Goal: Information Seeking & Learning: Check status

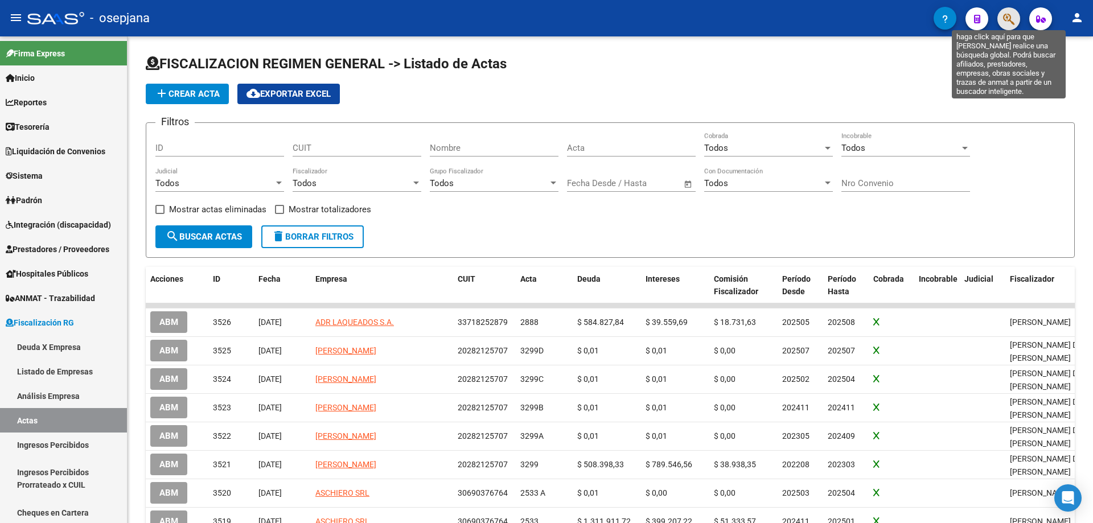
click at [1009, 21] on icon "button" at bounding box center [1008, 19] width 11 height 13
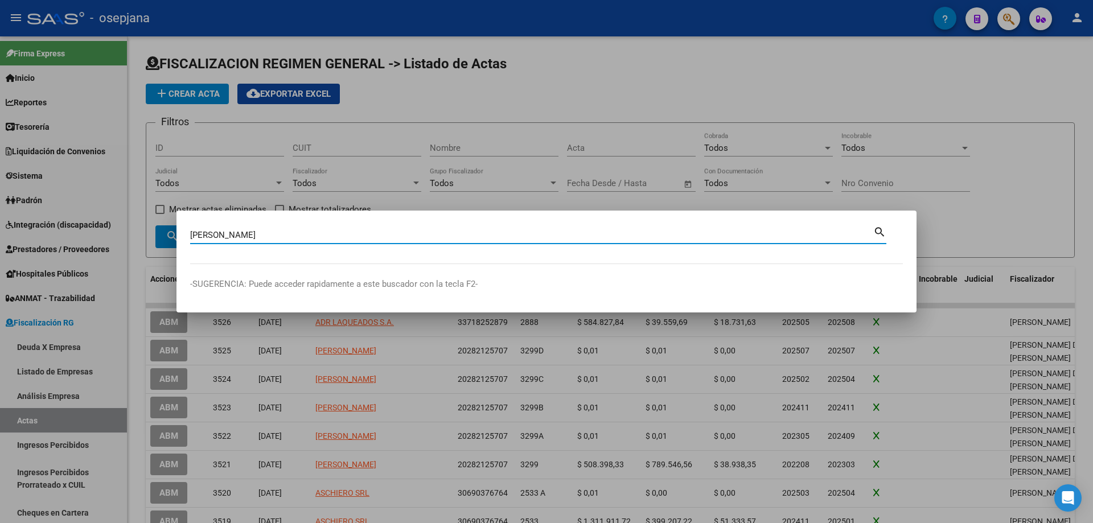
type input "roncaglia"
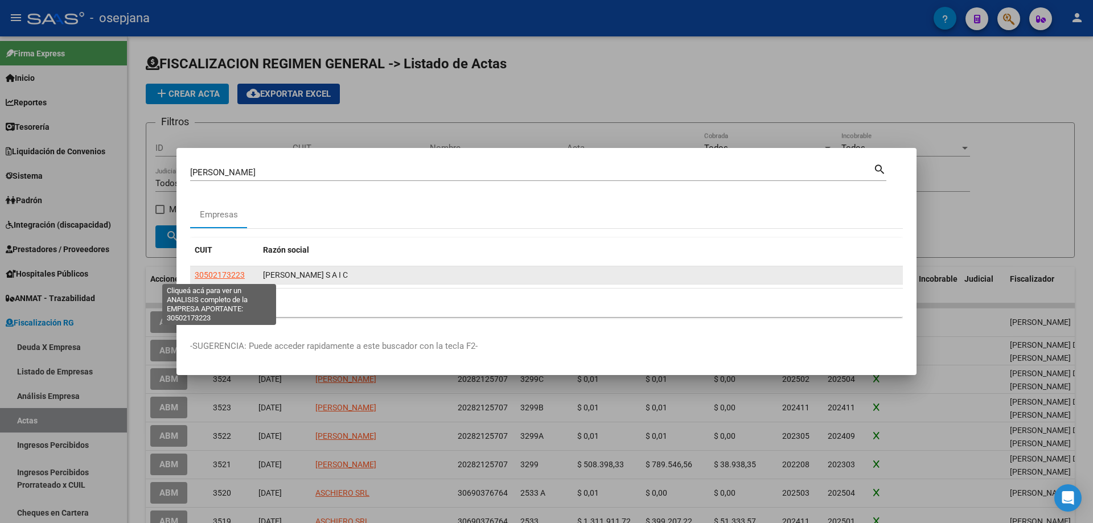
click at [226, 274] on span "30502173223" at bounding box center [220, 274] width 50 height 9
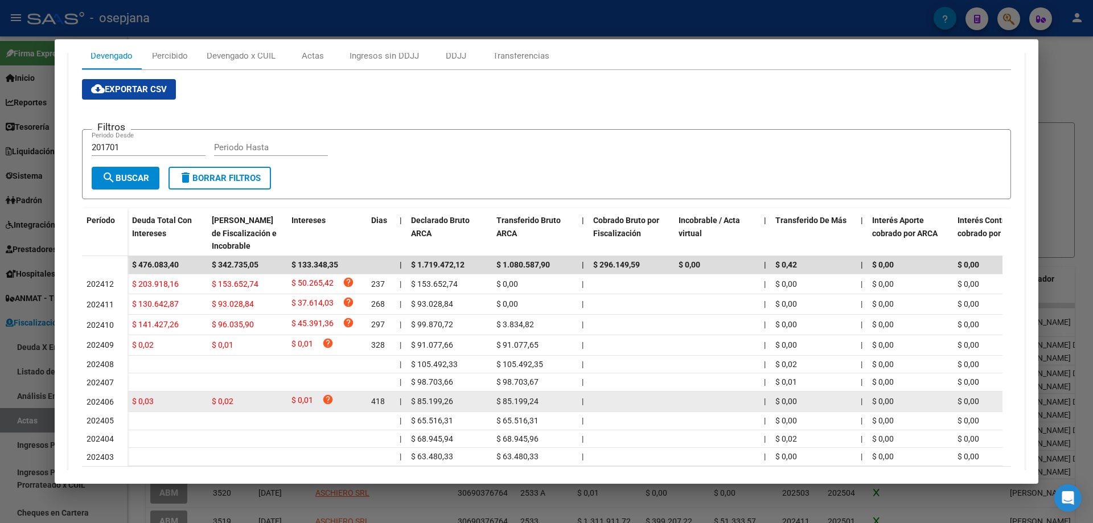
scroll to position [228, 0]
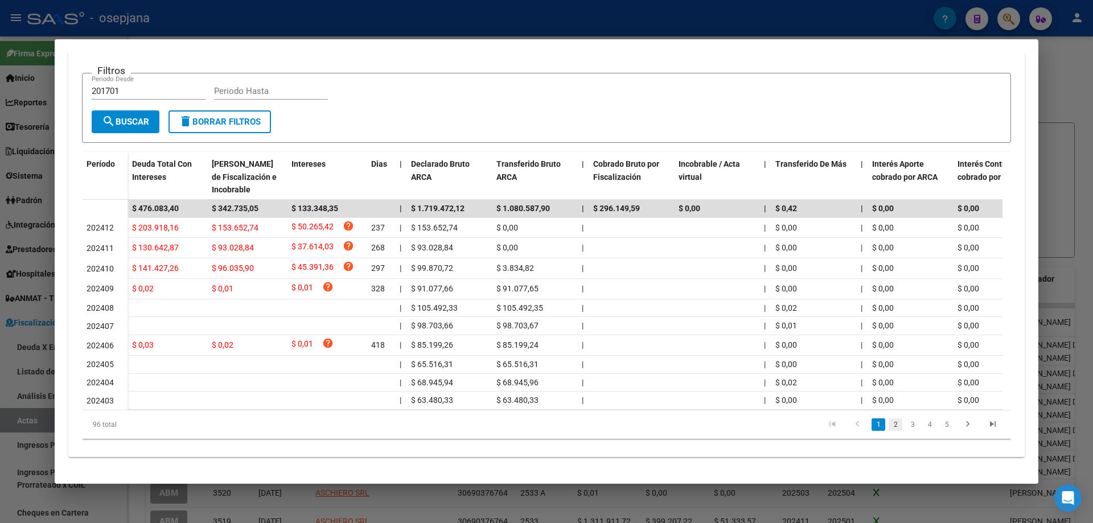
click at [892, 431] on link "2" at bounding box center [896, 424] width 14 height 13
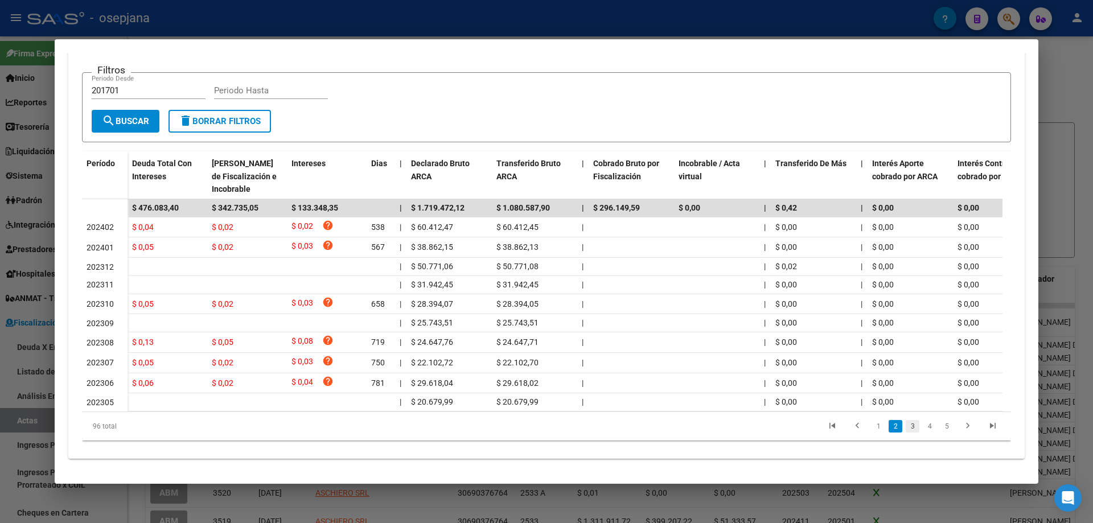
click at [906, 433] on link "3" at bounding box center [913, 426] width 14 height 13
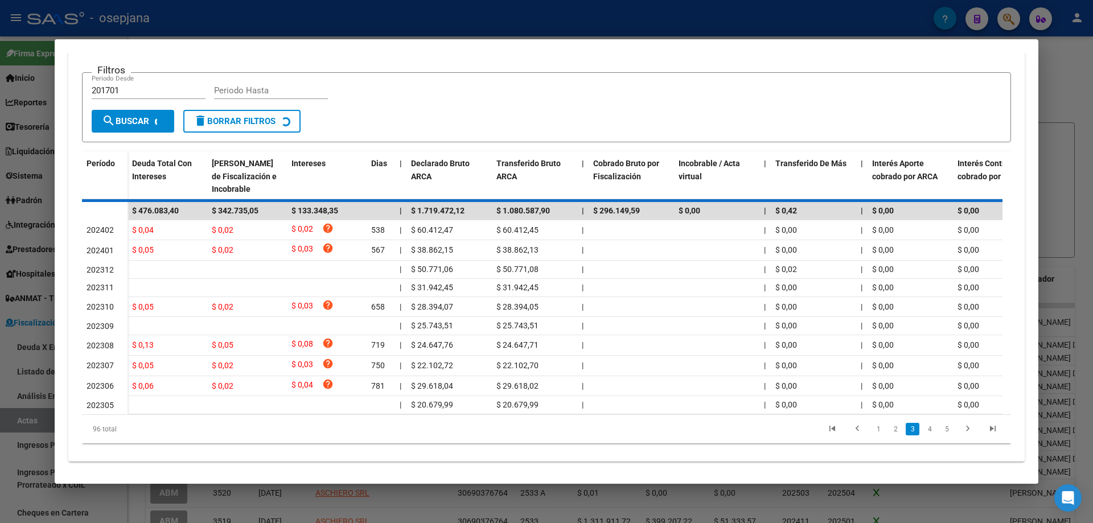
scroll to position [224, 0]
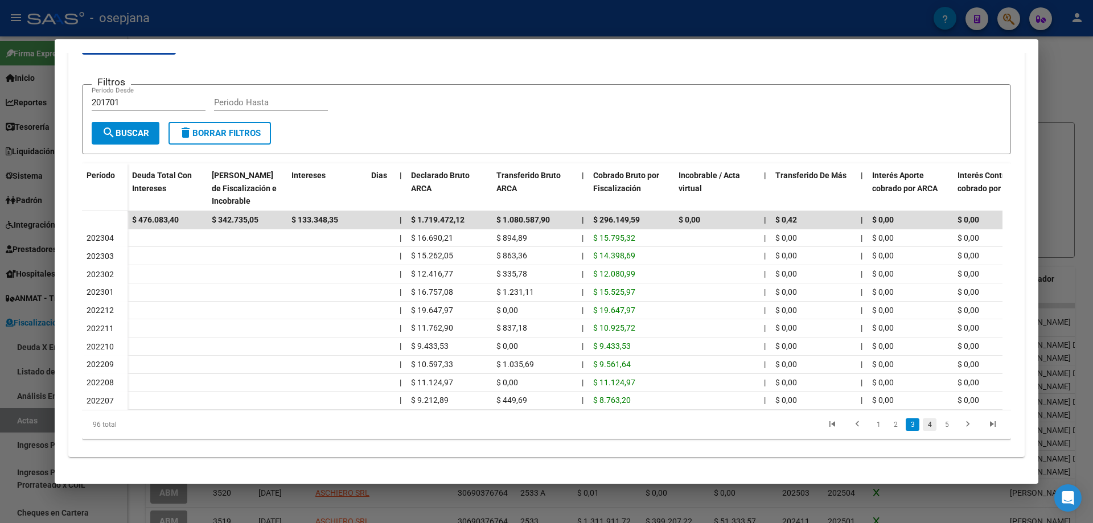
click at [924, 423] on link "4" at bounding box center [930, 424] width 14 height 13
click at [940, 423] on link "6" at bounding box center [947, 424] width 14 height 13
click at [825, 424] on icon "go to first page" at bounding box center [832, 426] width 15 height 14
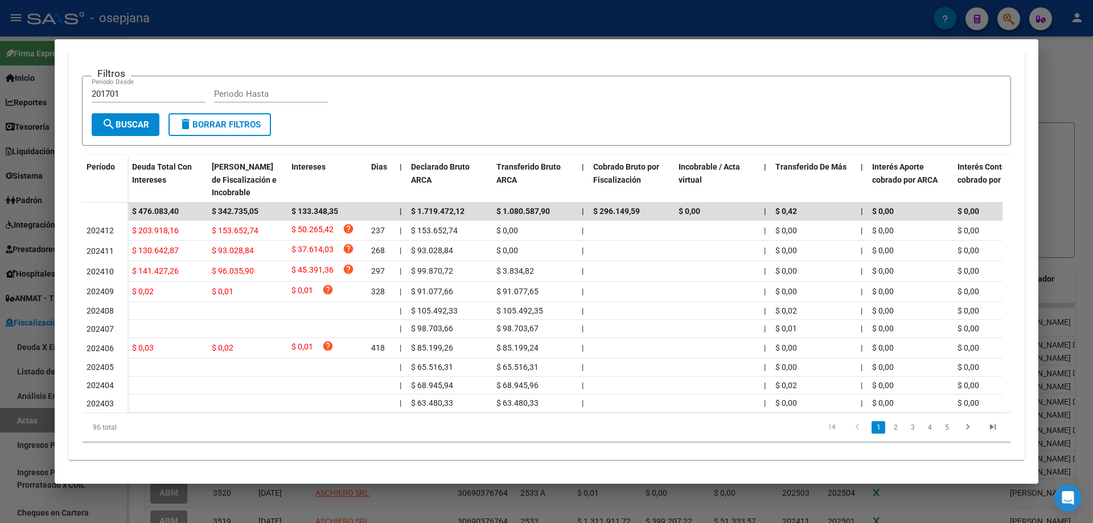
scroll to position [110, 0]
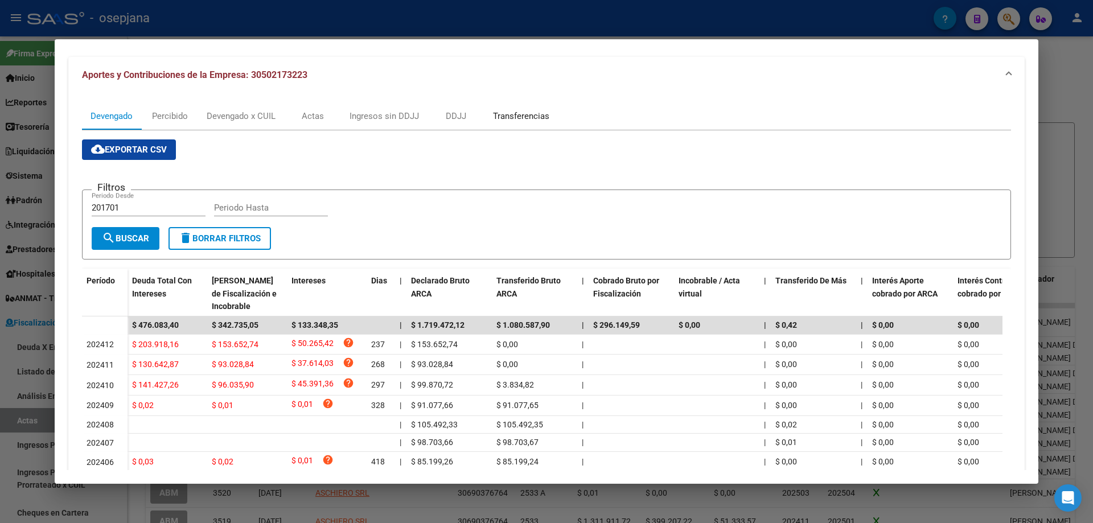
click at [512, 117] on div "Transferencias" at bounding box center [521, 116] width 56 height 13
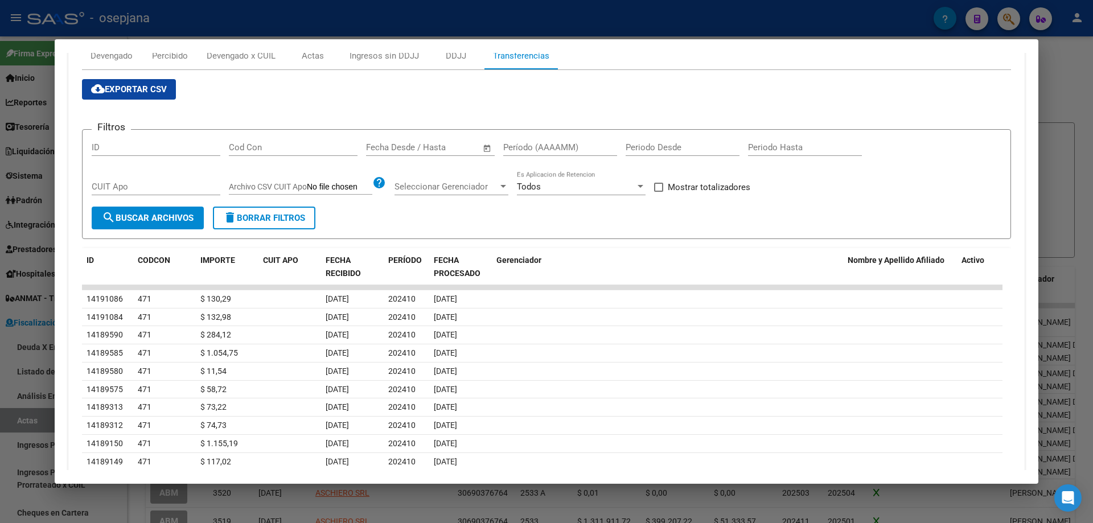
scroll to position [0, 0]
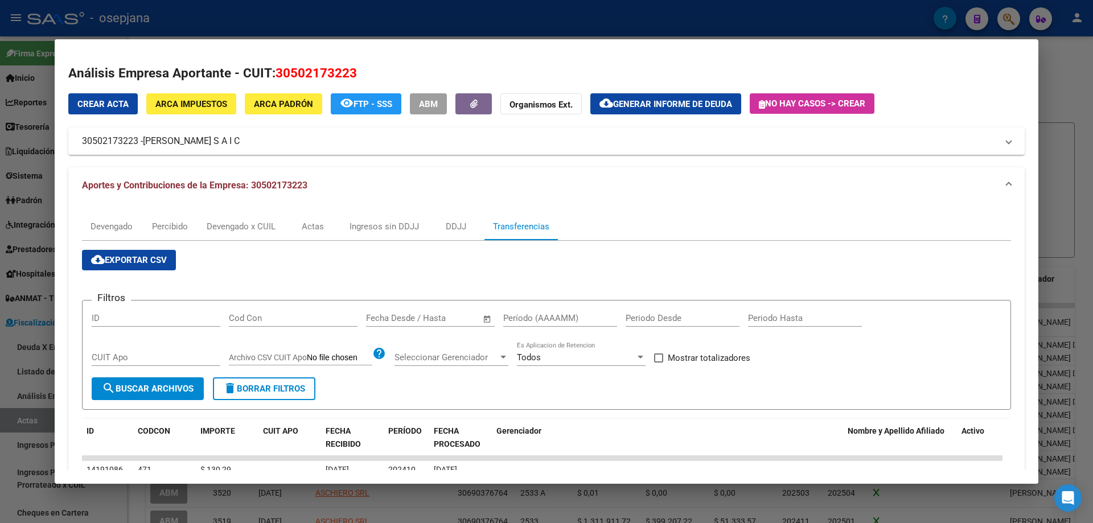
click at [341, 25] on div at bounding box center [546, 261] width 1093 height 523
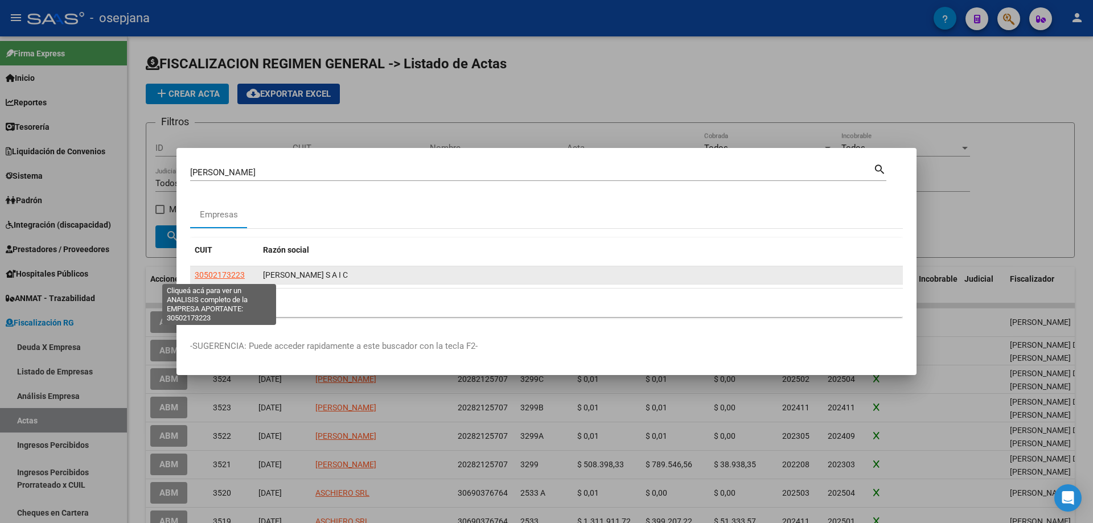
click at [229, 274] on span "30502173223" at bounding box center [220, 274] width 50 height 9
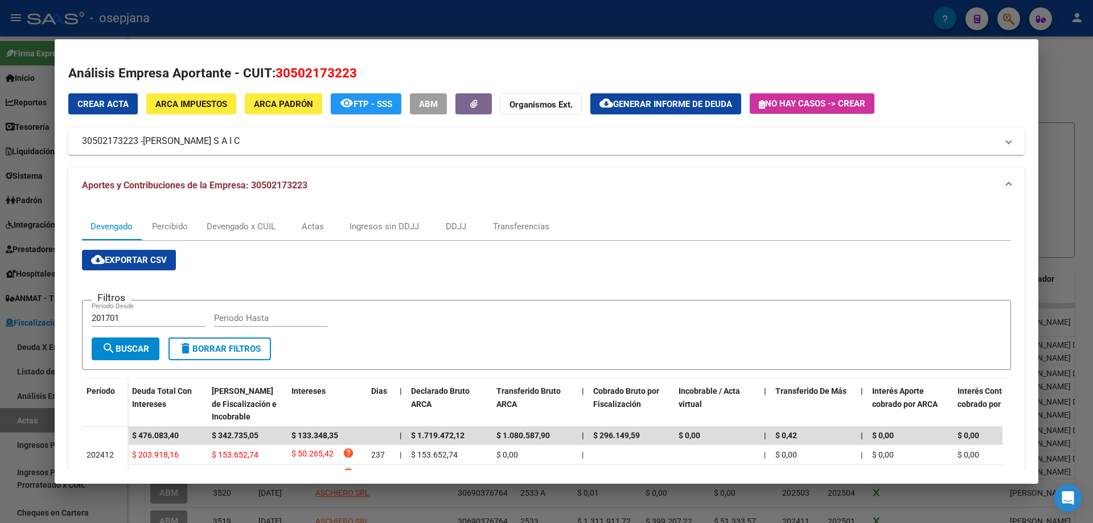
drag, startPoint x: 276, startPoint y: 74, endPoint x: 363, endPoint y: 72, distance: 87.7
click at [363, 72] on h2 "Análisis Empresa Aportante - CUIT: 30502173223" at bounding box center [546, 73] width 956 height 19
copy span "30502173223"
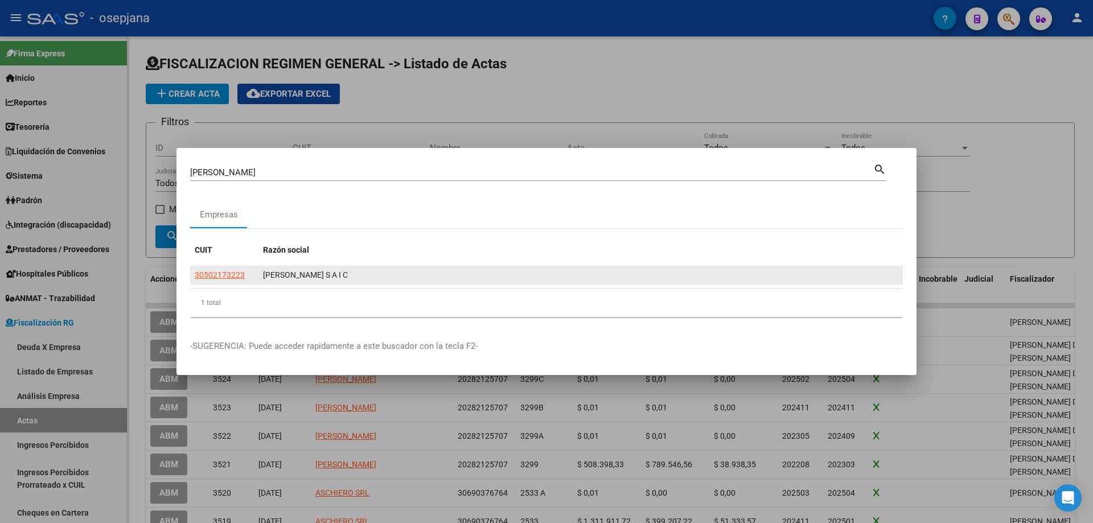
click at [230, 276] on span "30502173223" at bounding box center [220, 274] width 50 height 9
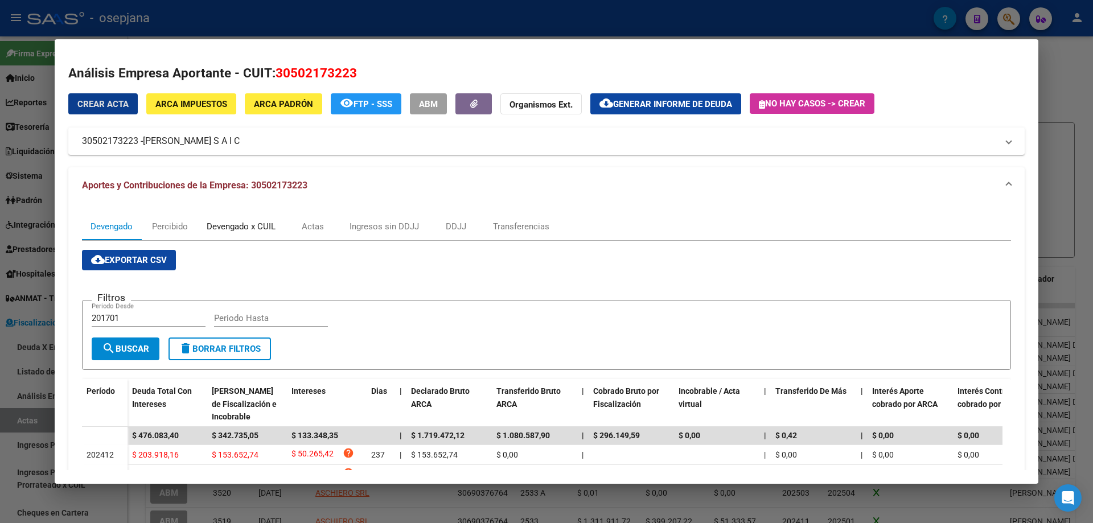
click at [250, 221] on div "Devengado x CUIL" at bounding box center [241, 226] width 69 height 13
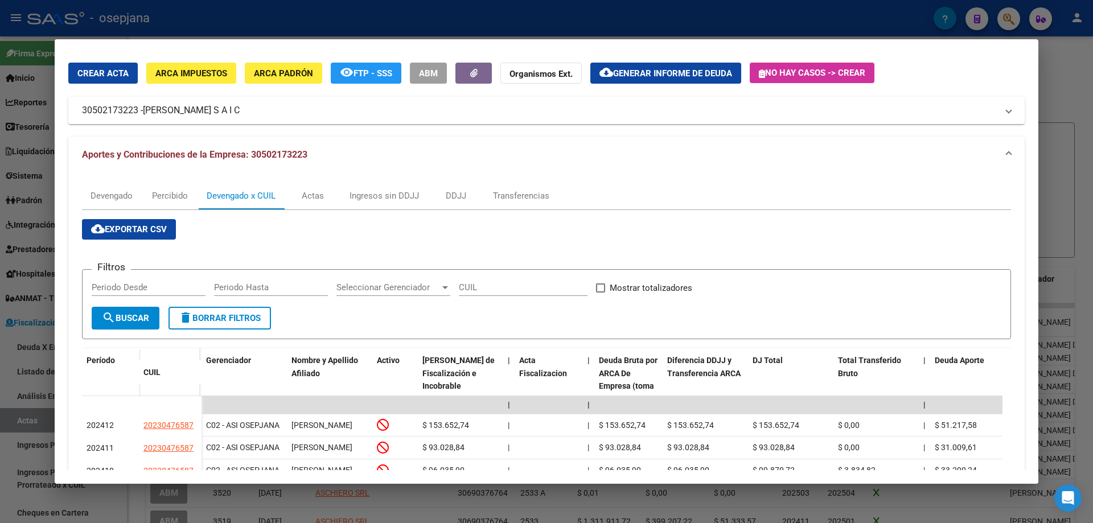
scroll to position [145, 0]
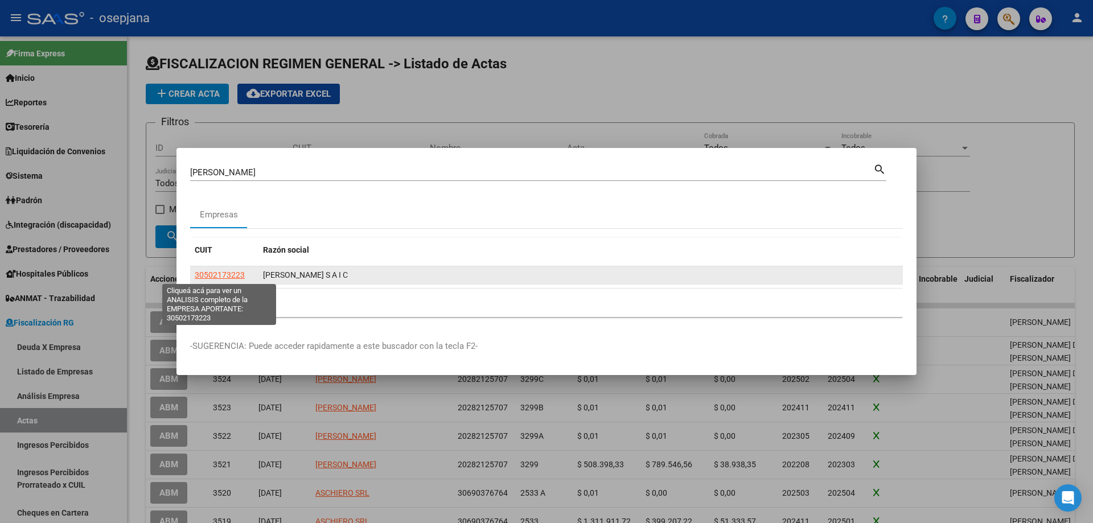
click at [231, 276] on span "30502173223" at bounding box center [220, 274] width 50 height 9
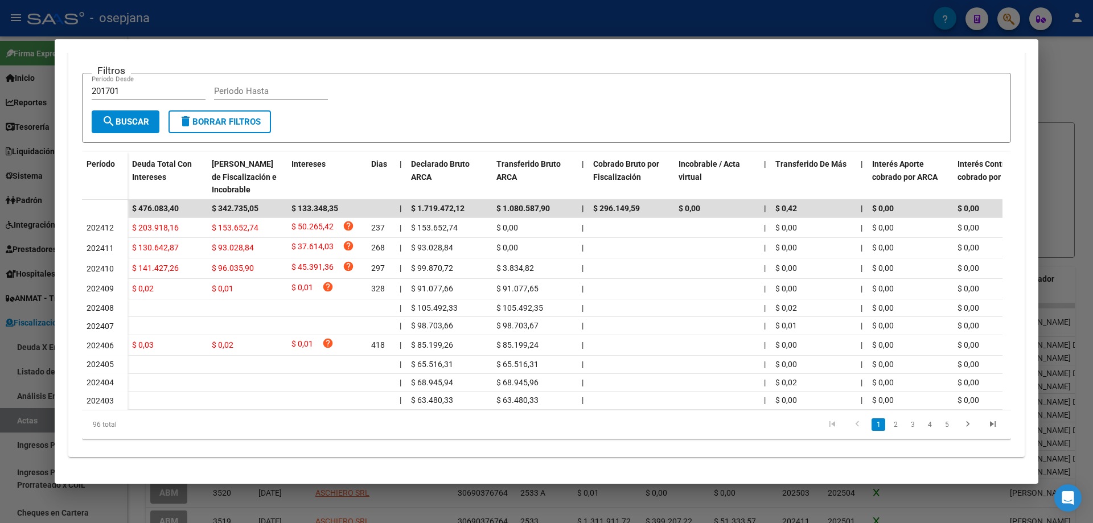
scroll to position [11, 0]
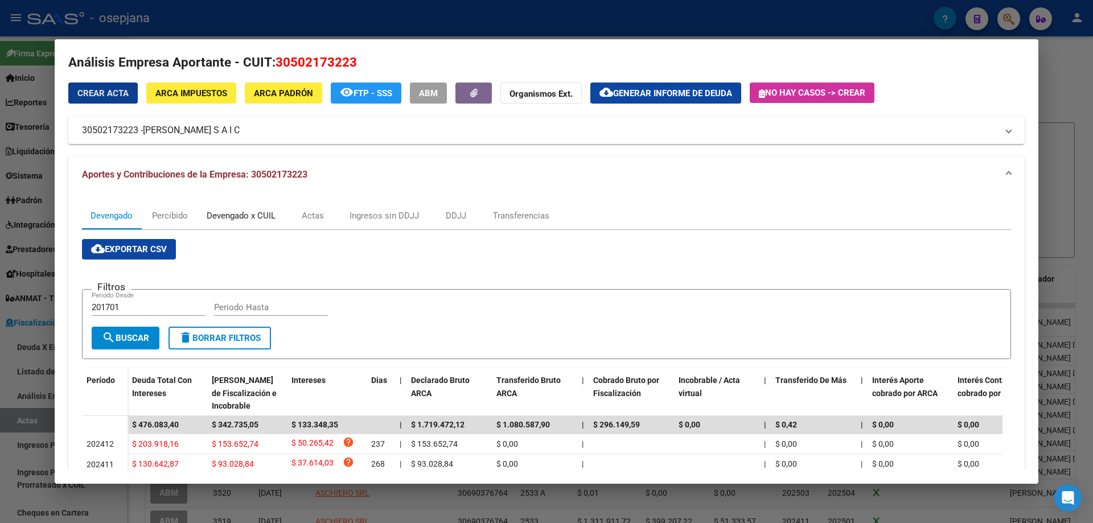
click at [267, 210] on div "Devengado x CUIL" at bounding box center [241, 216] width 69 height 13
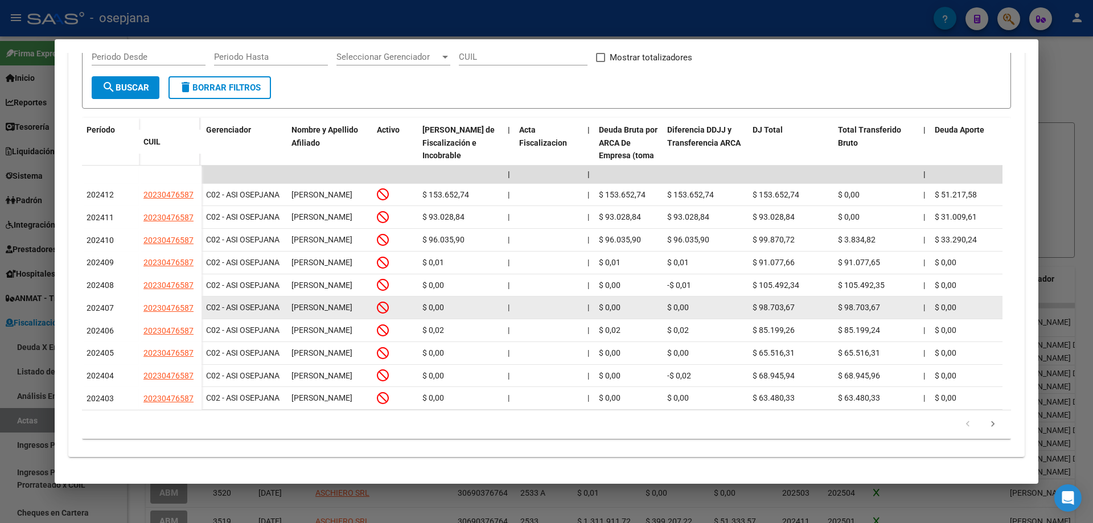
scroll to position [100, 0]
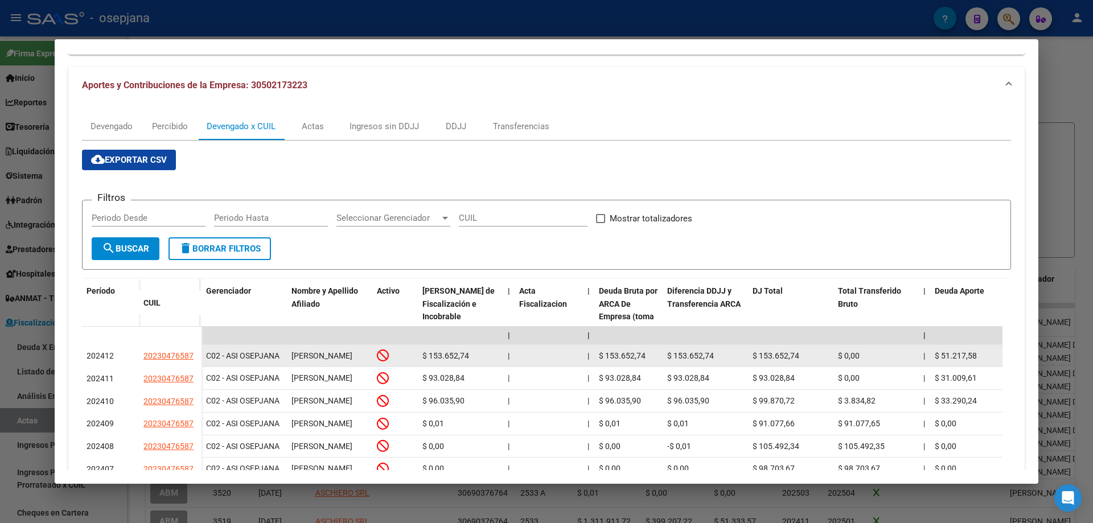
click at [178, 360] on span "20230476587" at bounding box center [168, 355] width 50 height 9
type textarea "20230476587"
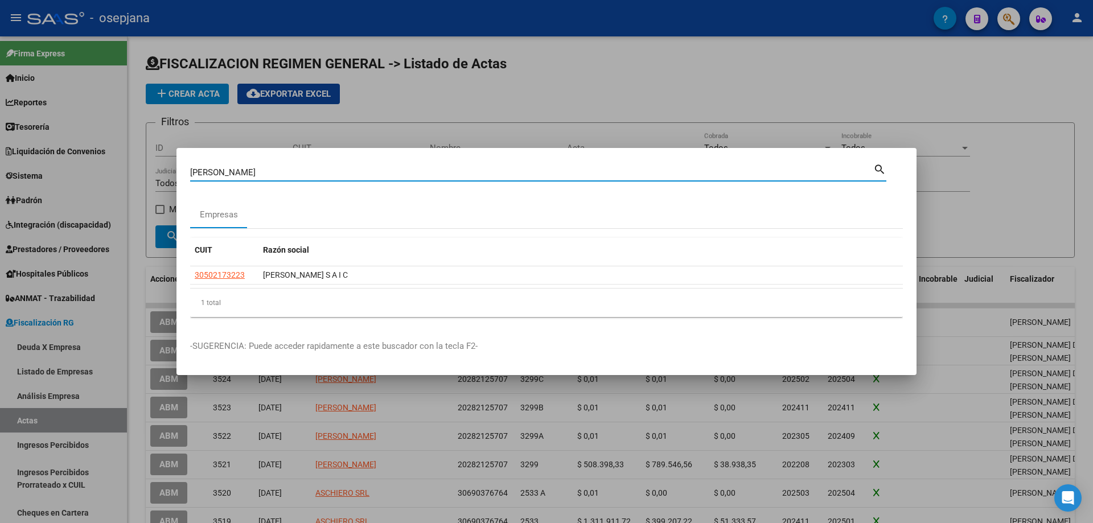
drag, startPoint x: 239, startPoint y: 175, endPoint x: 79, endPoint y: 172, distance: 160.0
click at [79, 172] on div "roncaglia Buscar (apellido, dni, cuil, nro traspaso, cuit, obra social) search …" at bounding box center [546, 261] width 1093 height 523
type input "BESU09"
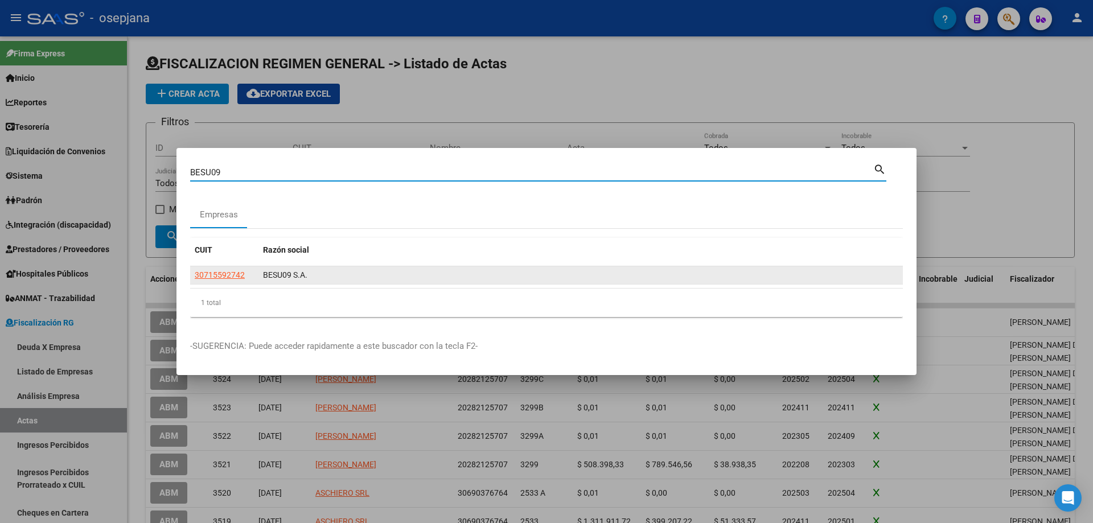
click at [213, 268] on datatable-body-cell "30715592742" at bounding box center [224, 275] width 68 height 18
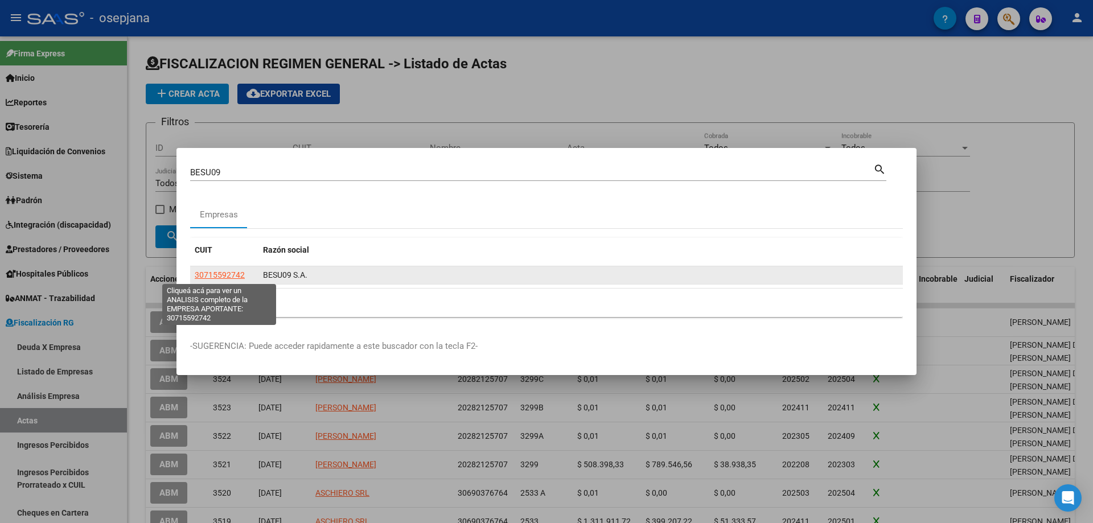
click at [217, 277] on span "30715592742" at bounding box center [220, 274] width 50 height 9
type textarea "30715592742"
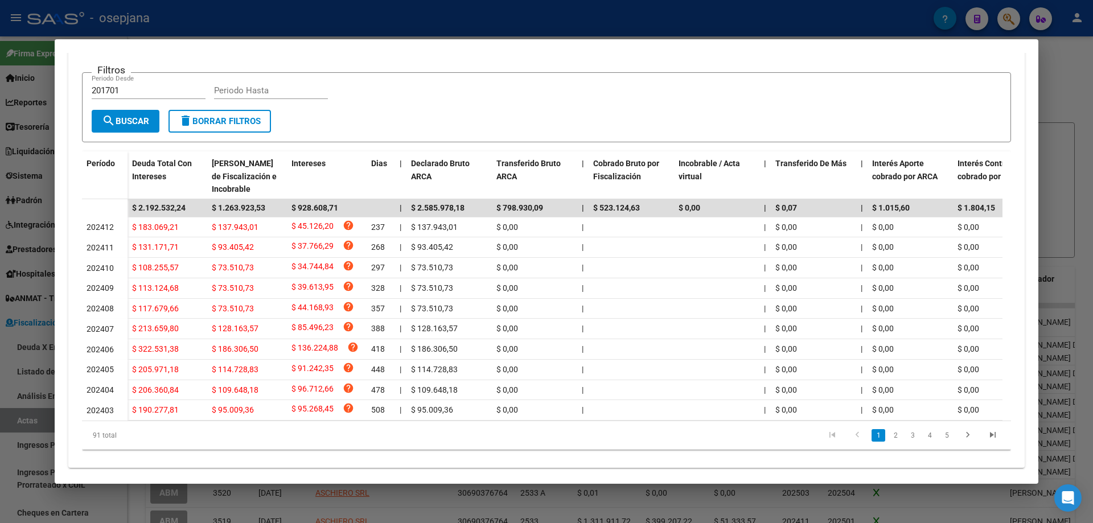
scroll to position [57, 0]
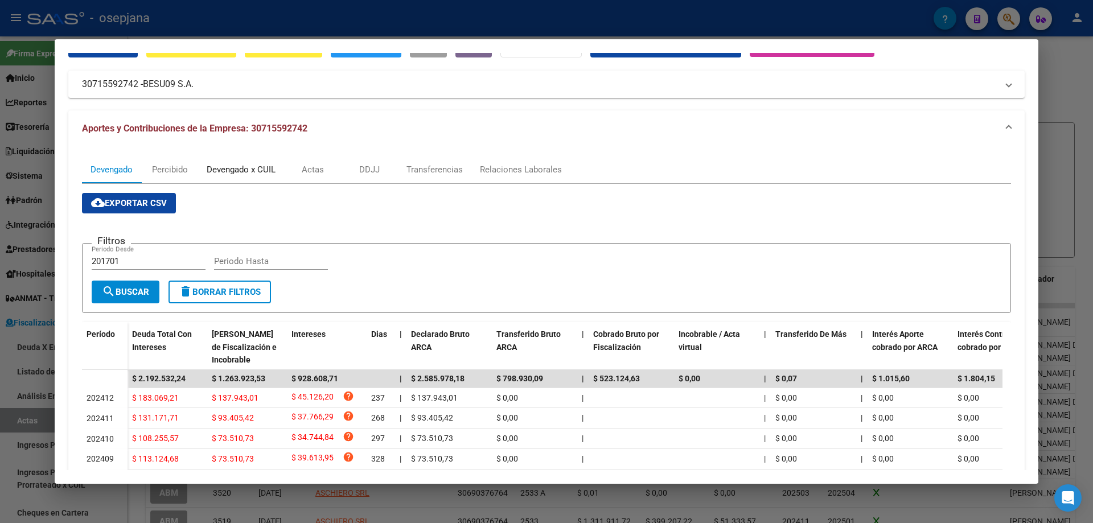
click at [232, 167] on div "Devengado x CUIL" at bounding box center [241, 169] width 69 height 13
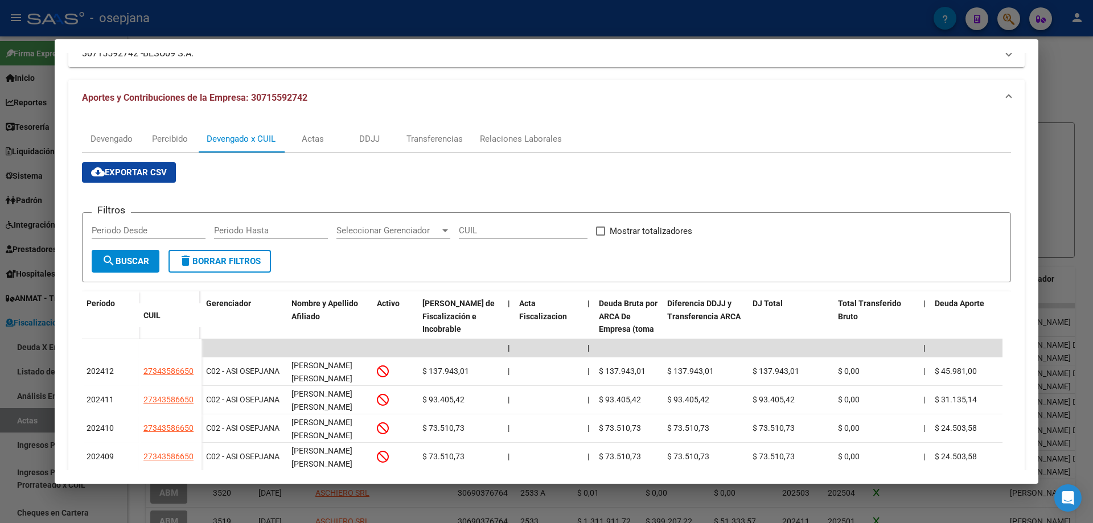
scroll to position [0, 0]
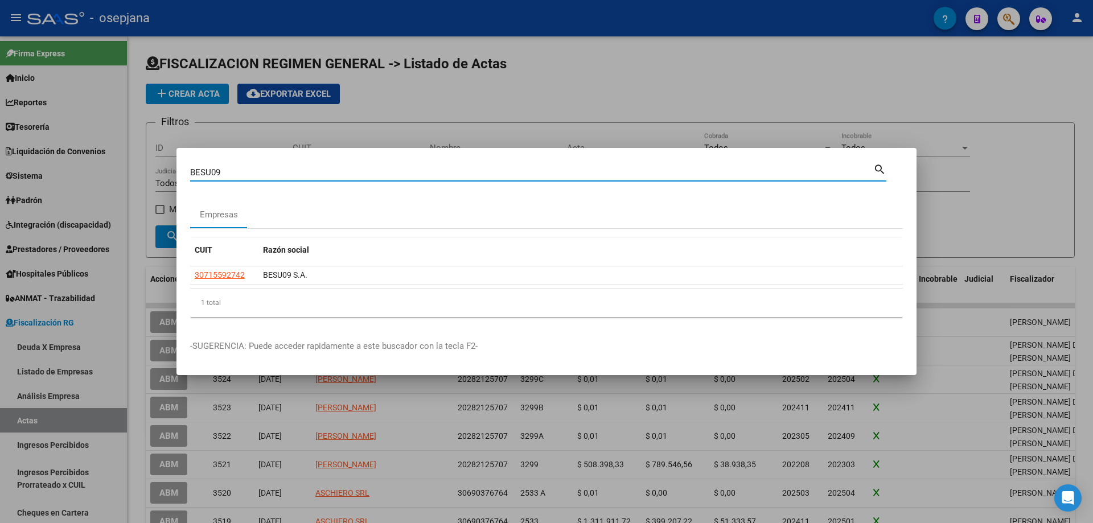
drag, startPoint x: 241, startPoint y: 175, endPoint x: 154, endPoint y: 176, distance: 86.6
click at [154, 176] on div "BESU09 Buscar (apellido, dni, cuil, nro traspaso, cuit, obra social) search Emp…" at bounding box center [546, 261] width 1093 height 523
click at [47, 318] on div at bounding box center [546, 261] width 1093 height 523
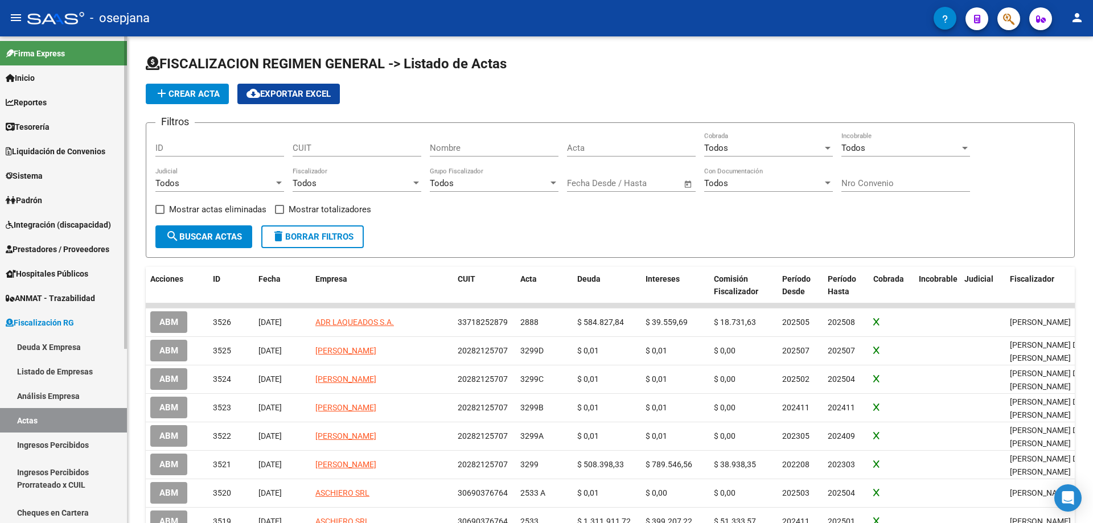
click at [46, 342] on link "Deuda X Empresa" at bounding box center [63, 347] width 127 height 24
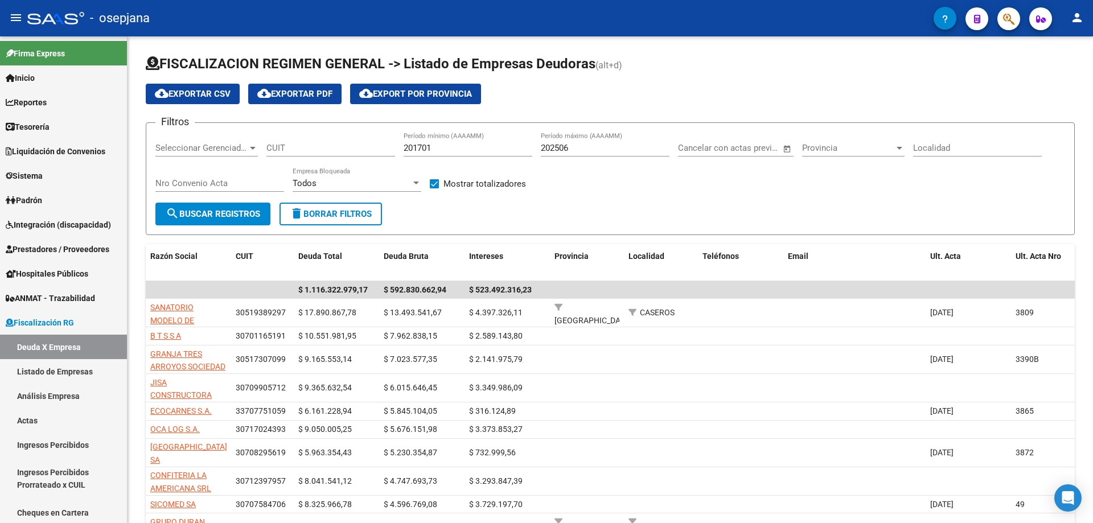
click at [1007, 19] on icon "button" at bounding box center [1008, 19] width 11 height 13
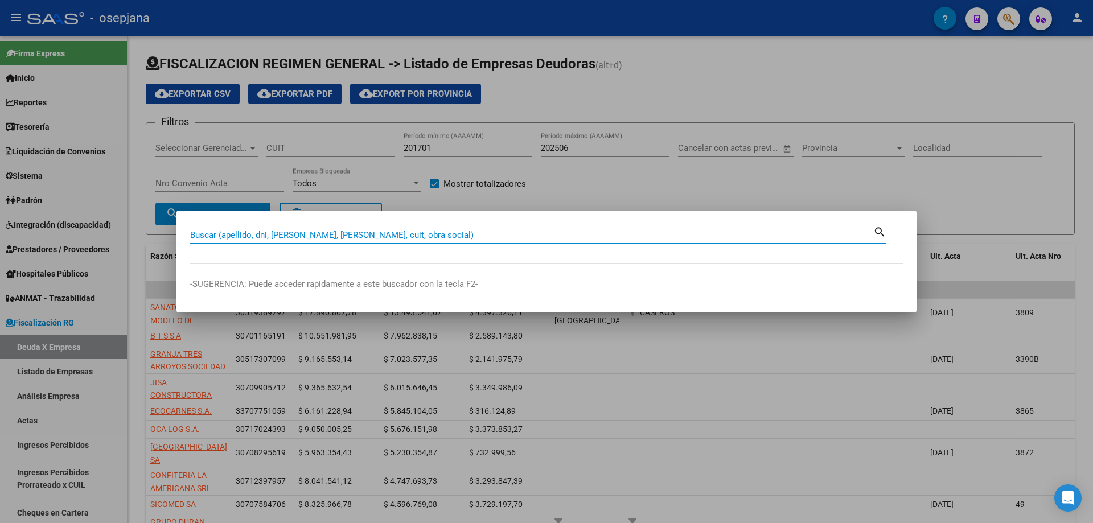
paste input "30708295619"
type input "30708295619"
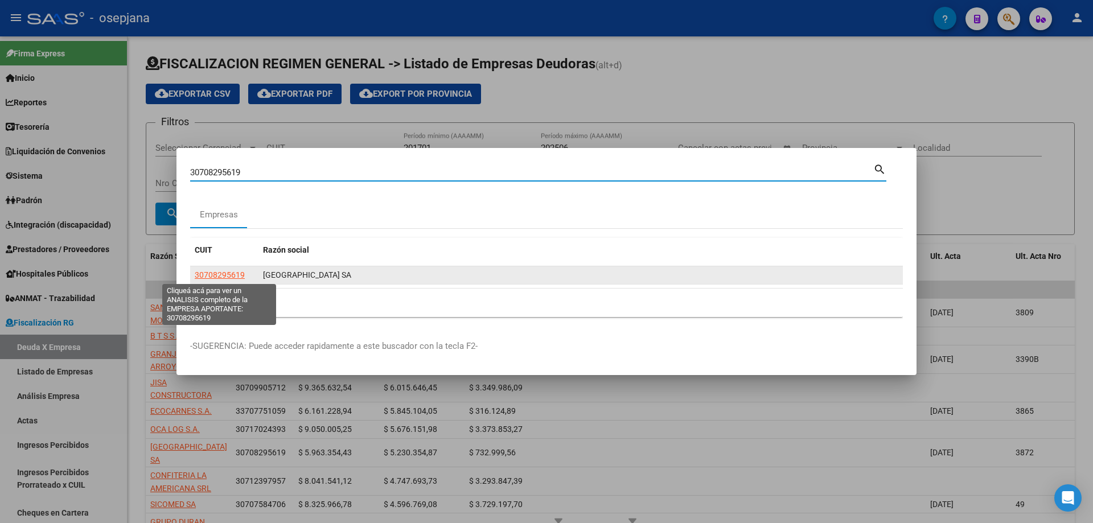
click at [231, 273] on span "30708295619" at bounding box center [220, 274] width 50 height 9
type textarea "30708295619"
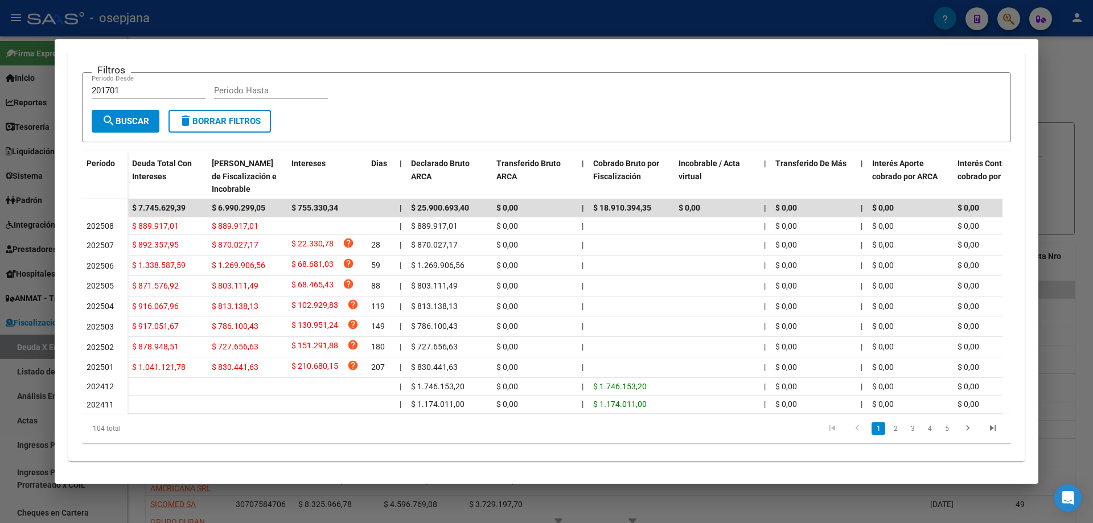
scroll to position [114, 0]
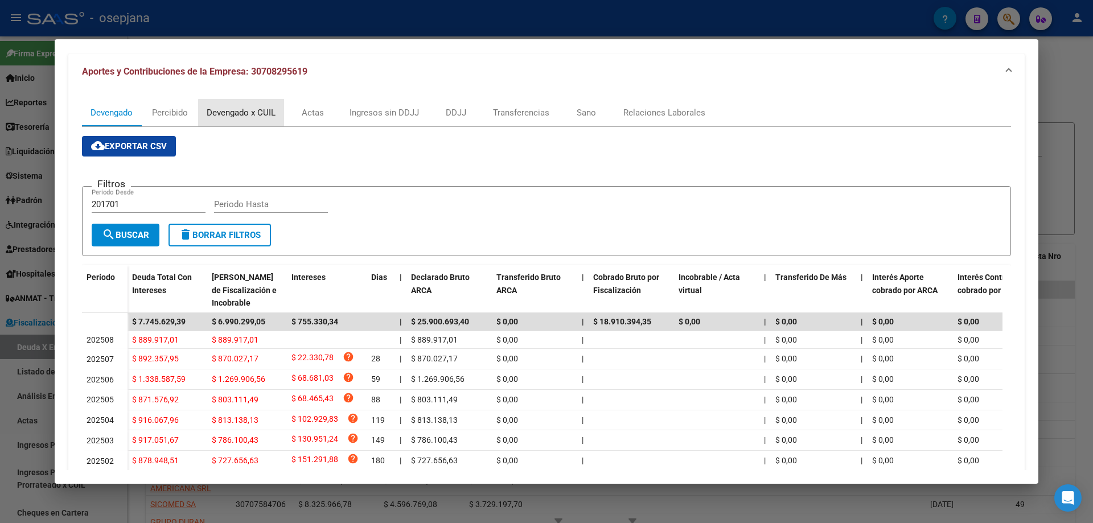
click at [255, 116] on div "Devengado x CUIL" at bounding box center [241, 112] width 69 height 13
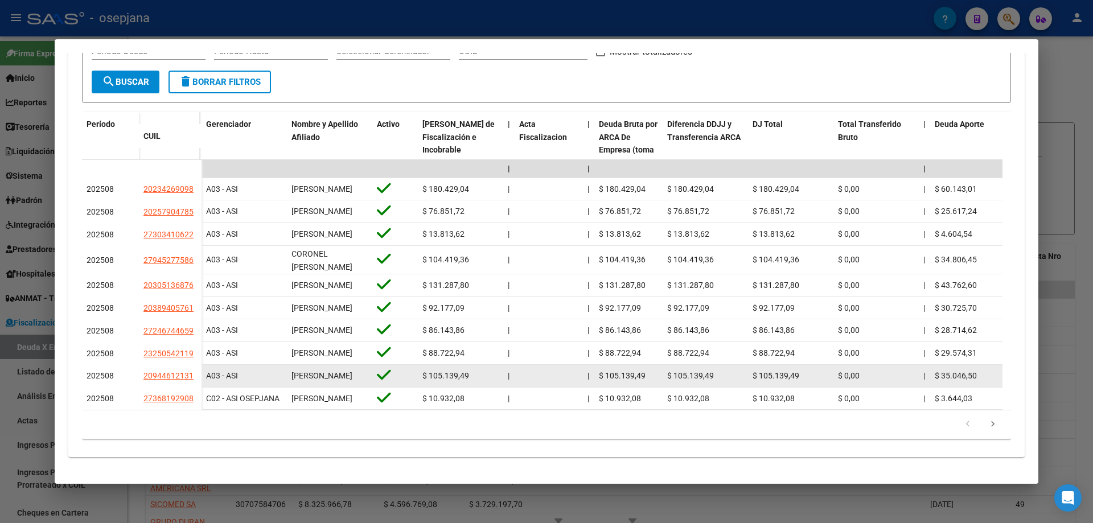
scroll to position [0, 0]
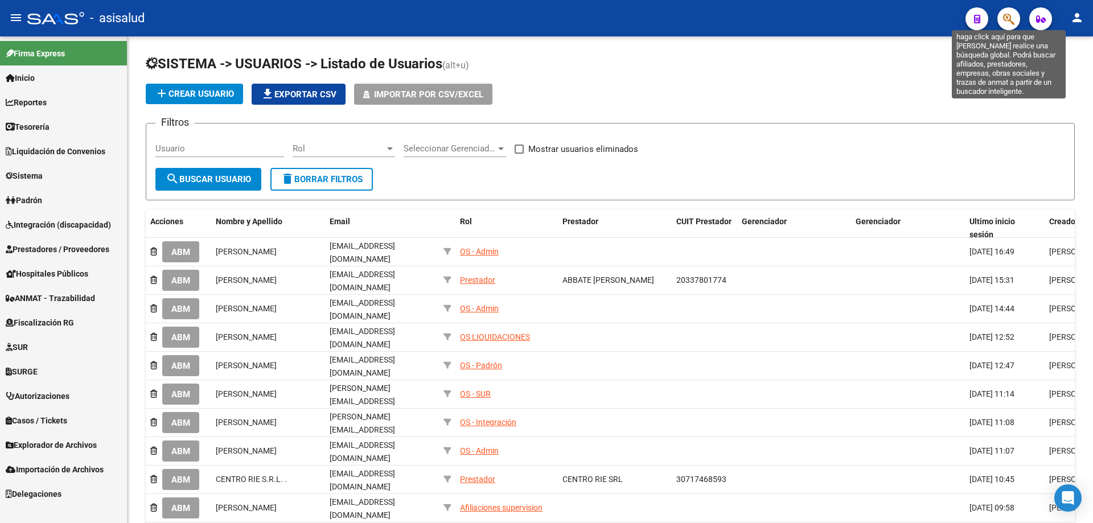
click at [1012, 18] on icon "button" at bounding box center [1008, 19] width 11 height 13
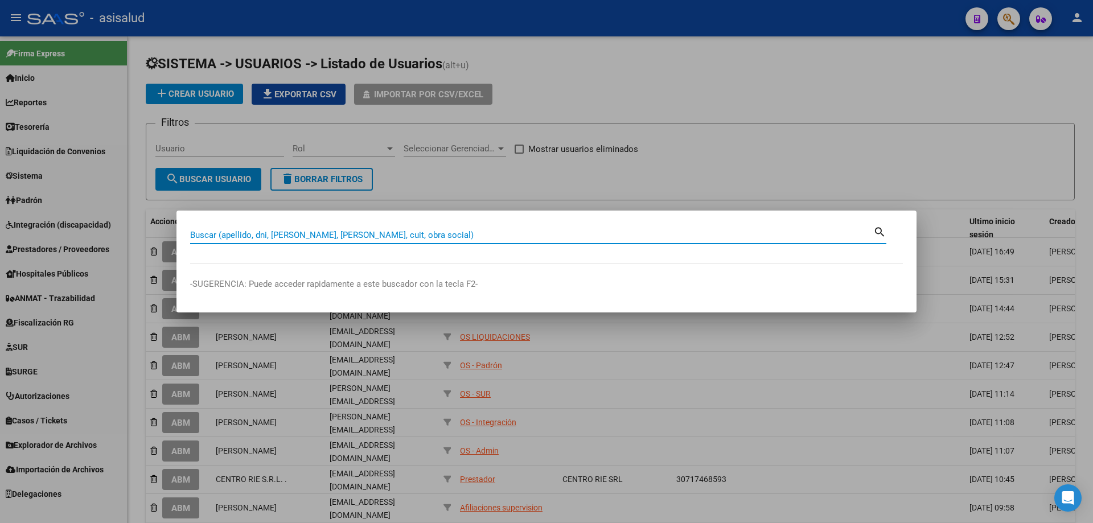
paste input "30502173223"
type input "30502173223"
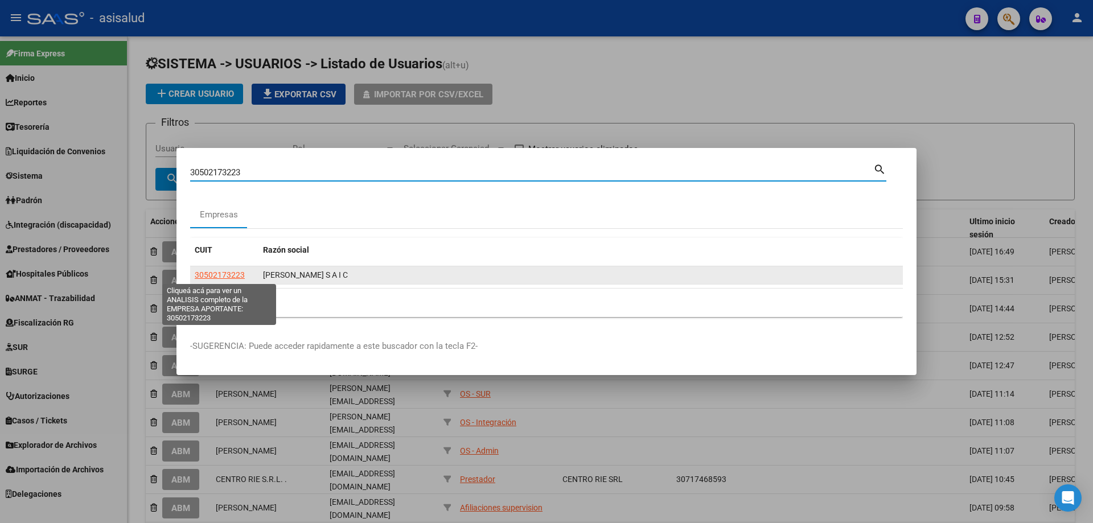
click at [217, 270] on span "30502173223" at bounding box center [220, 274] width 50 height 9
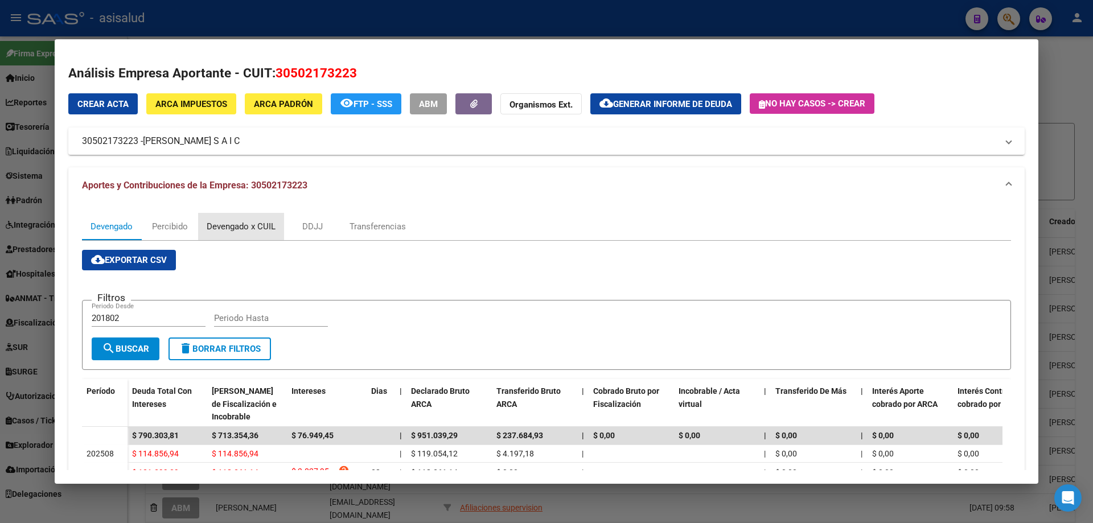
click at [233, 225] on div "Devengado x CUIL" at bounding box center [241, 226] width 69 height 13
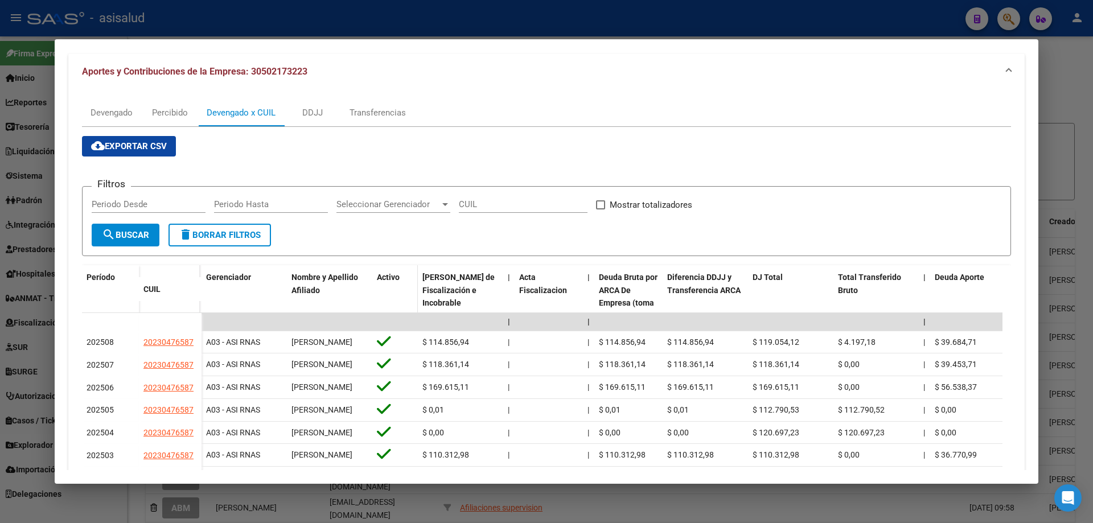
scroll to position [171, 0]
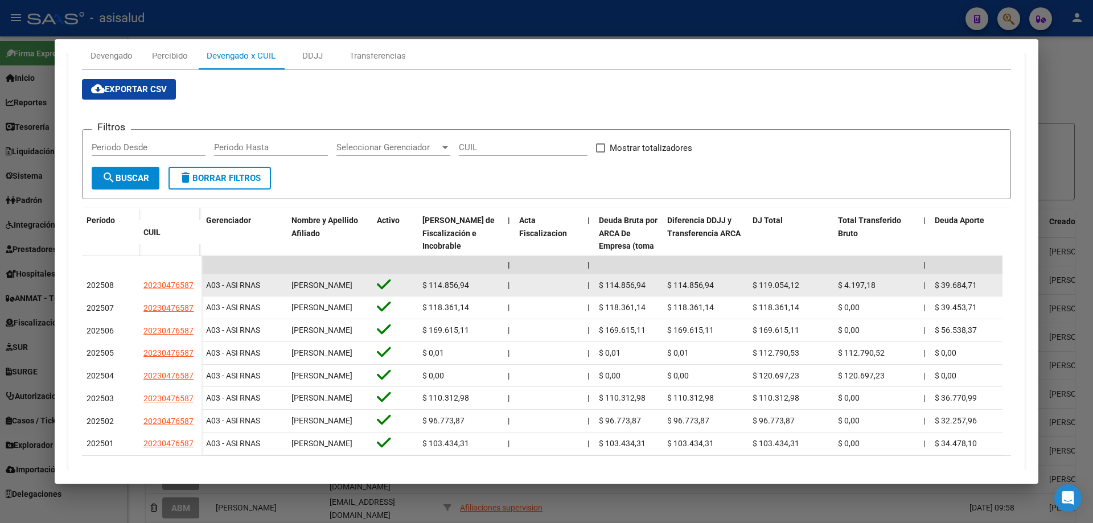
drag, startPoint x: 145, startPoint y: 289, endPoint x: 191, endPoint y: 289, distance: 46.7
click at [191, 289] on span "20230476587" at bounding box center [168, 285] width 50 height 9
copy span "20230476587"
type textarea "20230476587"
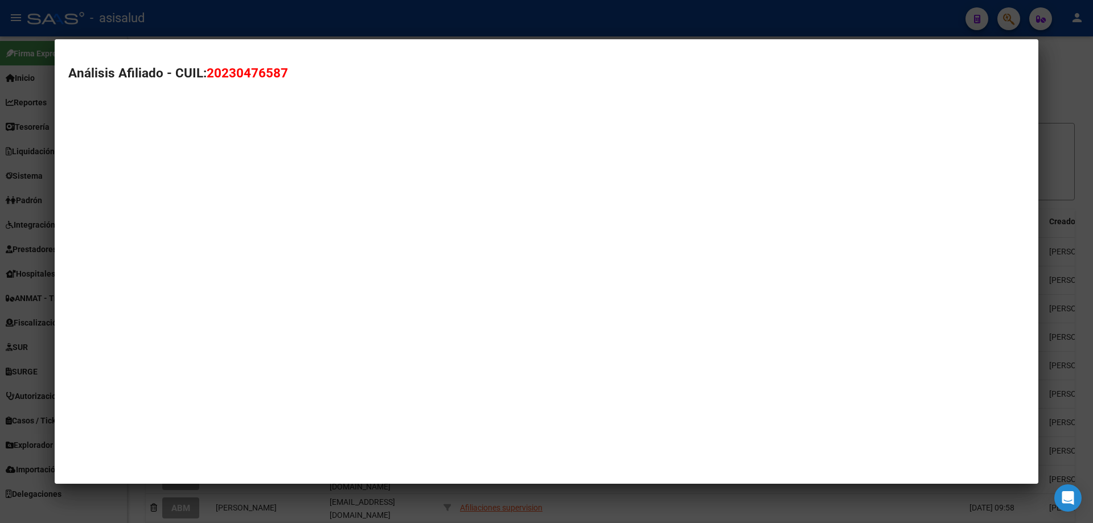
drag, startPoint x: 191, startPoint y: 289, endPoint x: 158, endPoint y: 288, distance: 33.0
click at [159, 287] on mat-dialog-container "Análisis Afiliado - CUIL: 20230476587" at bounding box center [547, 261] width 984 height 445
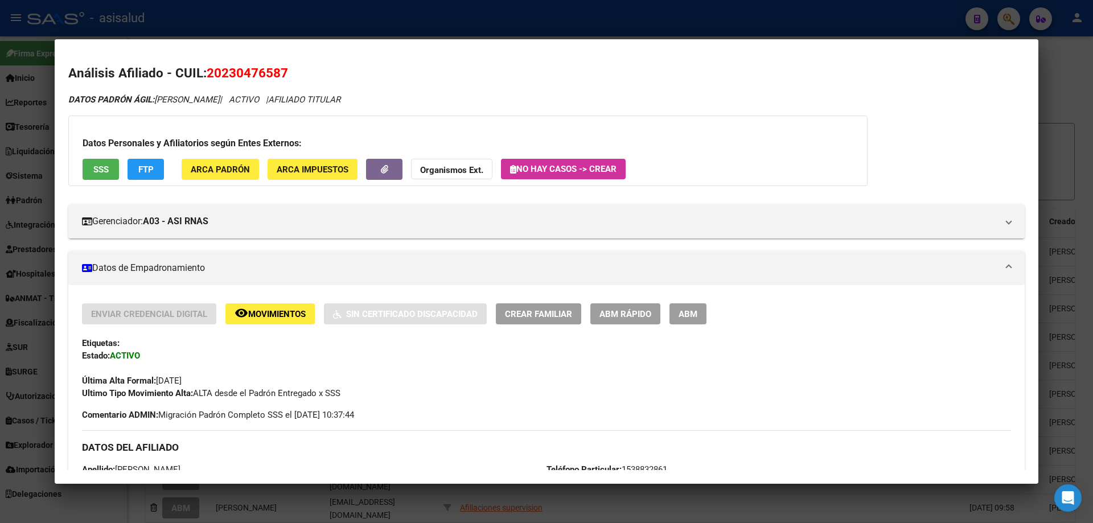
drag, startPoint x: 221, startPoint y: 76, endPoint x: 280, endPoint y: 73, distance: 58.7
click at [280, 73] on span "20230476587" at bounding box center [247, 72] width 81 height 15
copy span "23047658"
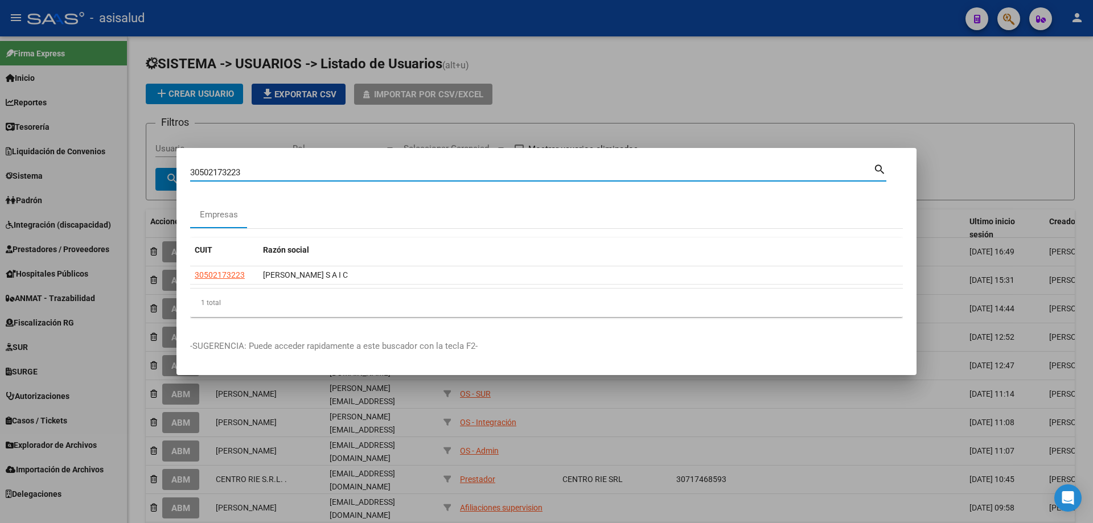
drag, startPoint x: 215, startPoint y: 170, endPoint x: 120, endPoint y: 172, distance: 95.1
click at [120, 172] on div "30502173223 Buscar (apellido, dni, cuil, nro traspaso, cuit, obra social) searc…" at bounding box center [546, 261] width 1093 height 523
paste input "20-11889642-5"
type input "20118896425"
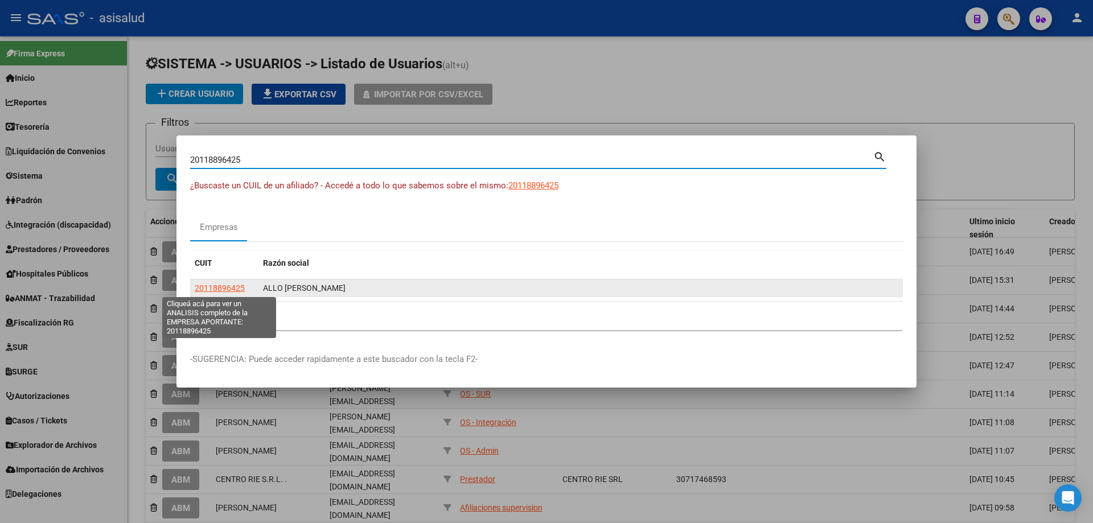
click at [240, 287] on span "20118896425" at bounding box center [220, 288] width 50 height 9
type textarea "20118896425"
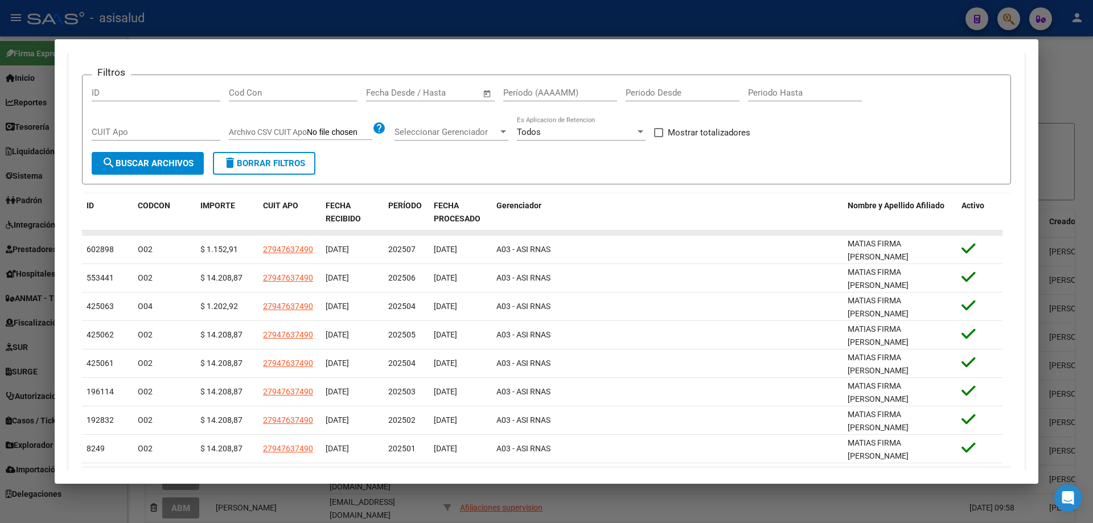
scroll to position [0, 0]
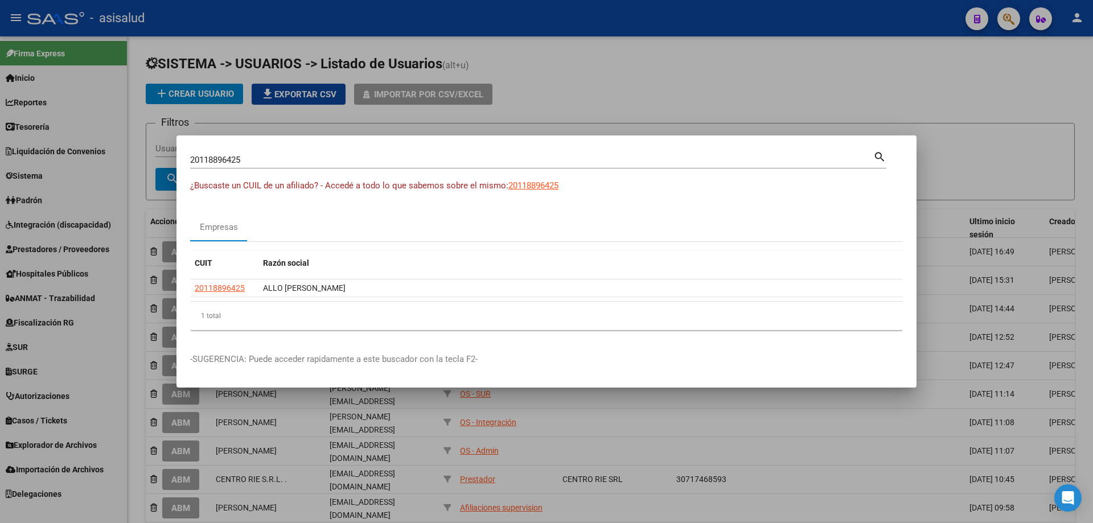
drag, startPoint x: 285, startPoint y: 167, endPoint x: 145, endPoint y: 166, distance: 140.0
click at [145, 166] on div "20118896425 Buscar (apellido, dni, cuil, [PERSON_NAME], cuit, obra social) sear…" at bounding box center [546, 261] width 1093 height 523
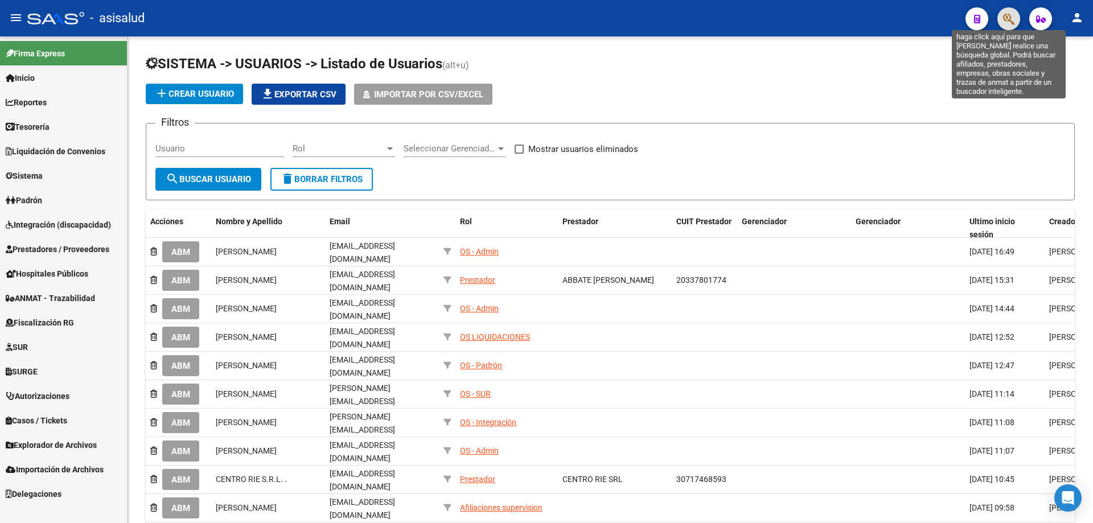
click at [1008, 23] on icon "button" at bounding box center [1008, 19] width 11 height 13
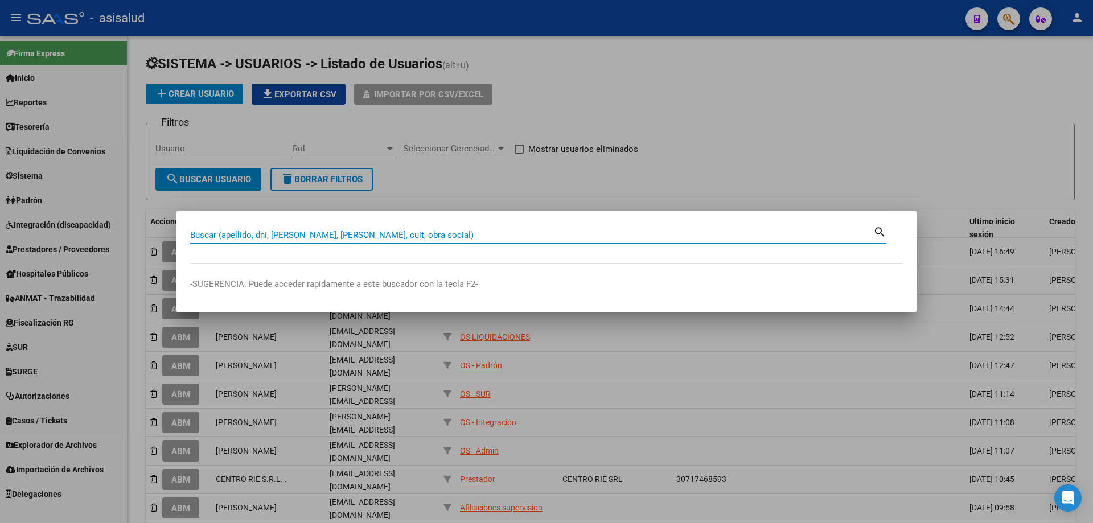
paste input "94763749"
type input "94763749"
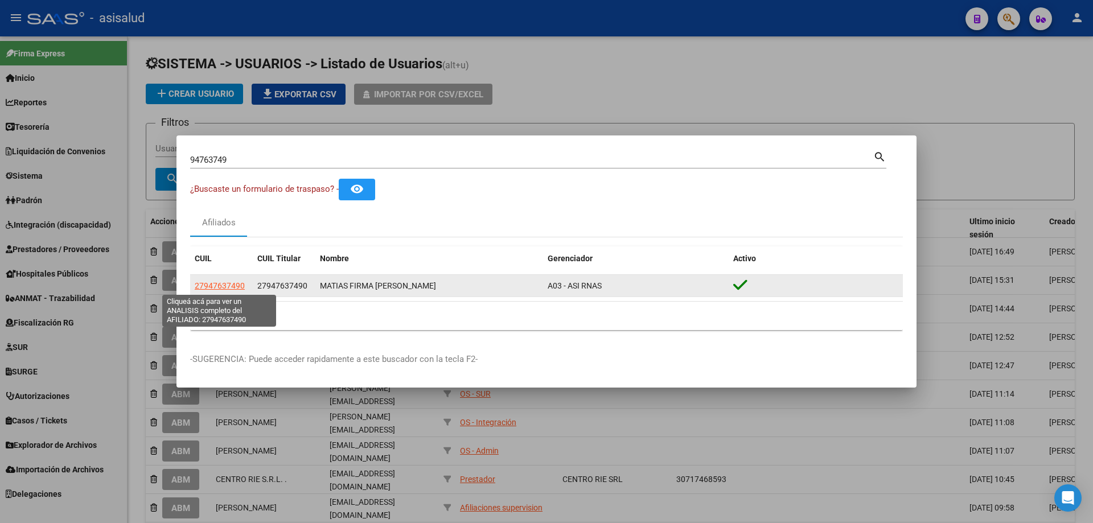
click at [221, 284] on span "27947637490" at bounding box center [220, 285] width 50 height 9
type textarea "27947637490"
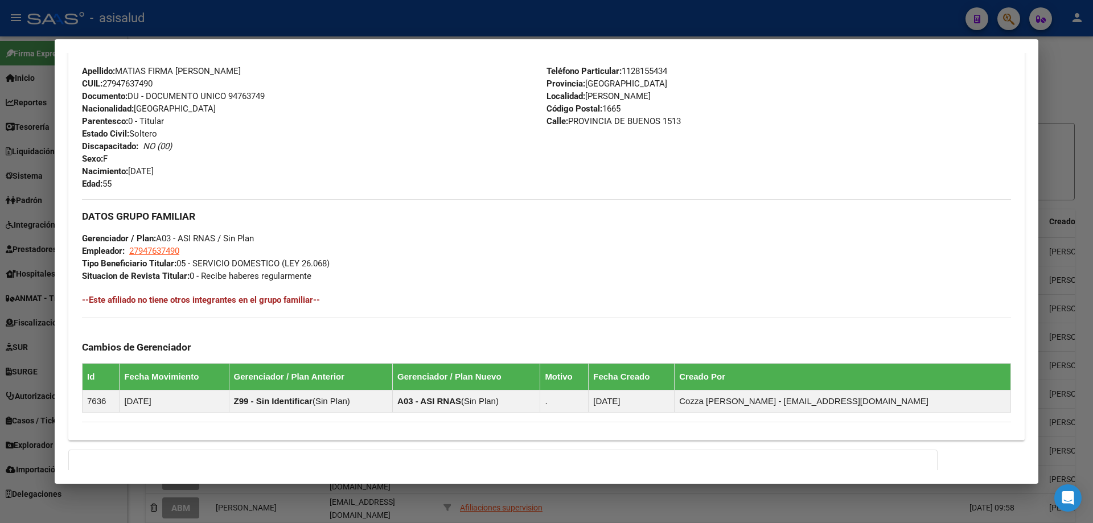
scroll to position [519, 0]
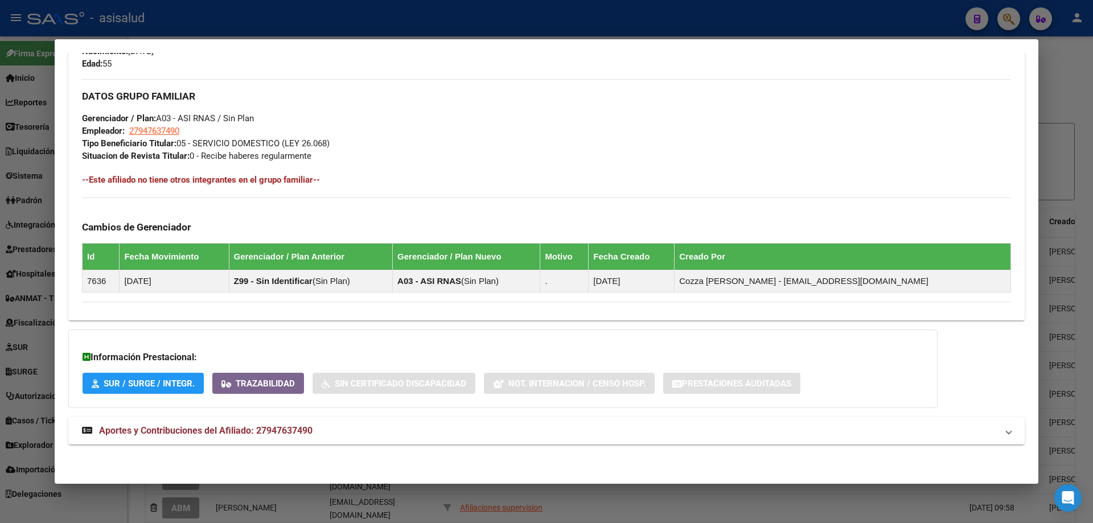
click at [261, 430] on span "Aportes y Contribuciones del Afiliado: 27947637490" at bounding box center [205, 430] width 213 height 11
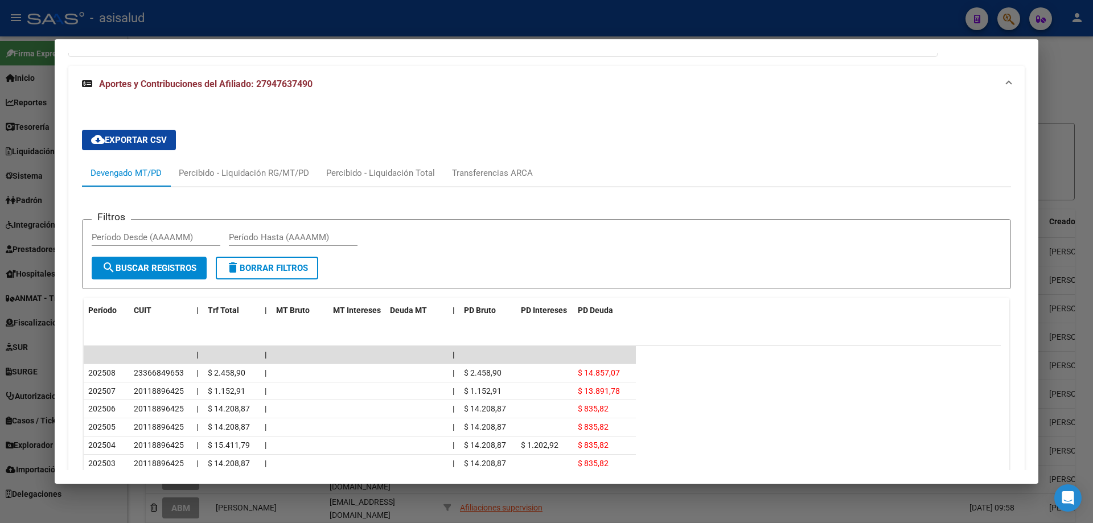
scroll to position [927, 0]
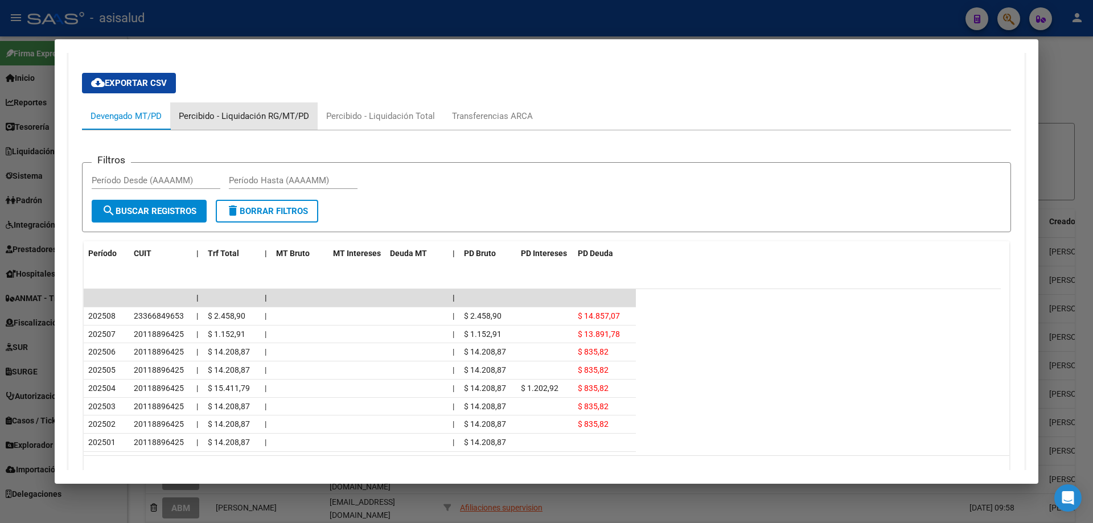
click at [299, 111] on div "Percibido - Liquidación RG/MT/PD" at bounding box center [244, 116] width 130 height 13
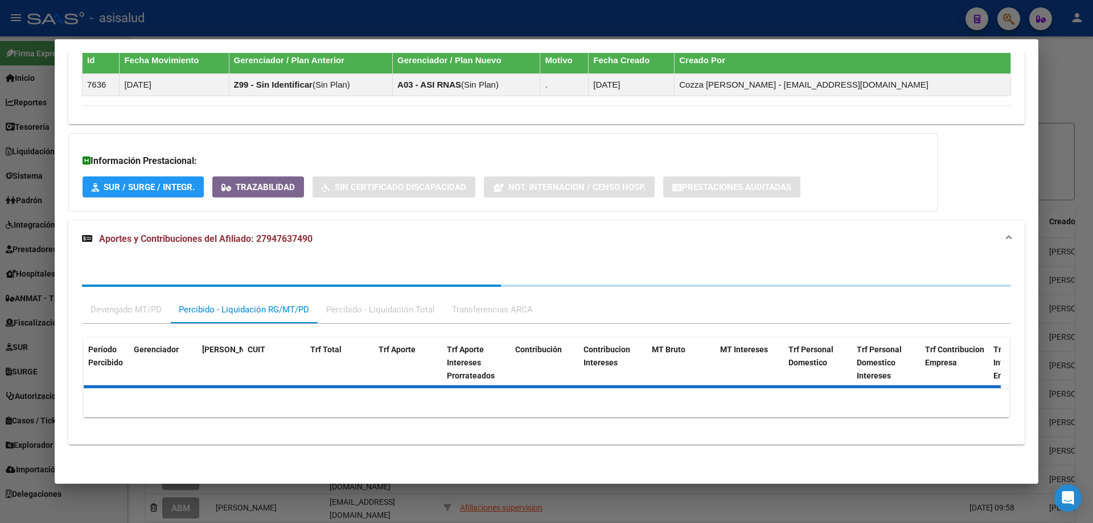
scroll to position [767, 0]
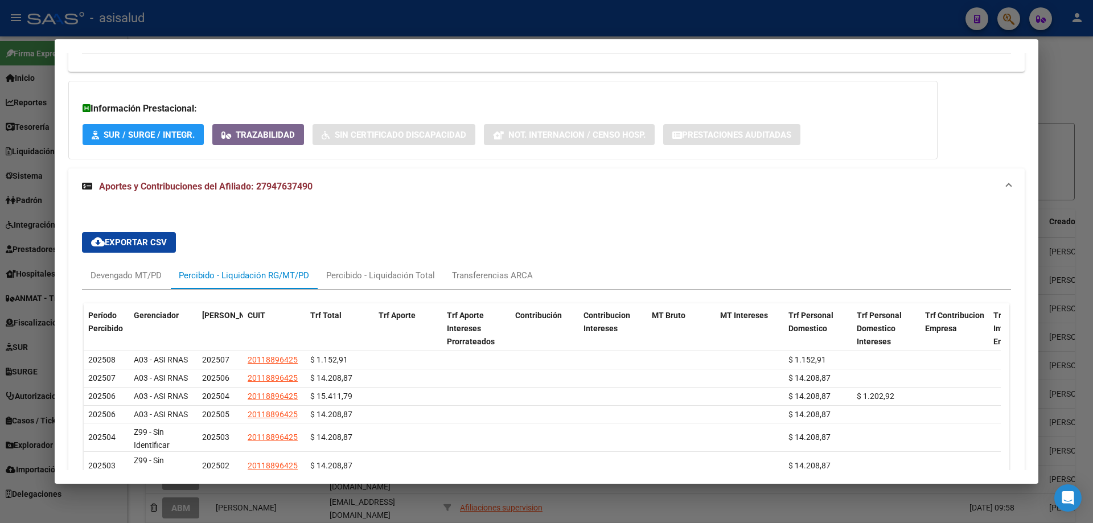
click at [151, 110] on h3 "Información Prestacional:" at bounding box center [503, 109] width 841 height 14
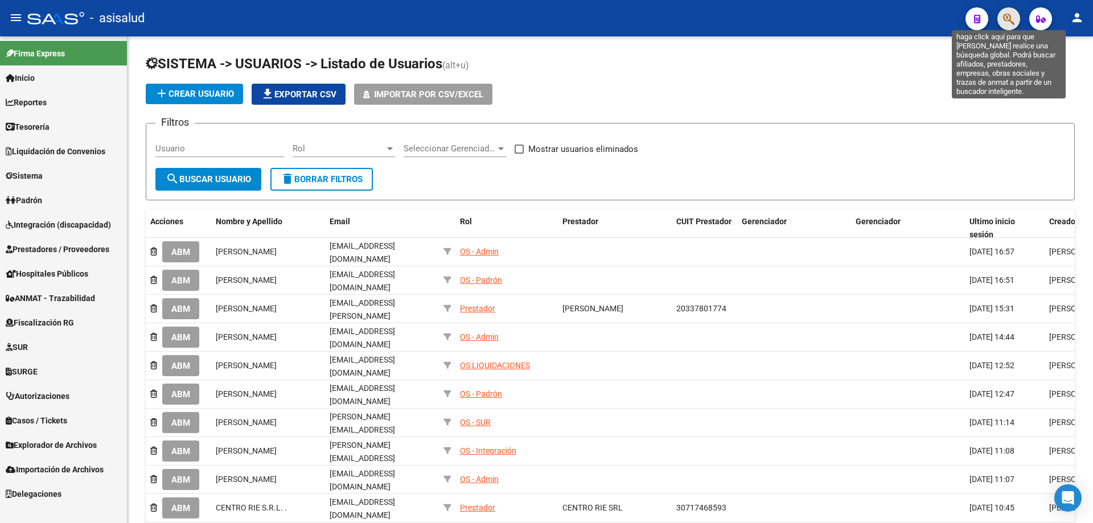
click at [1007, 20] on icon "button" at bounding box center [1008, 19] width 11 height 13
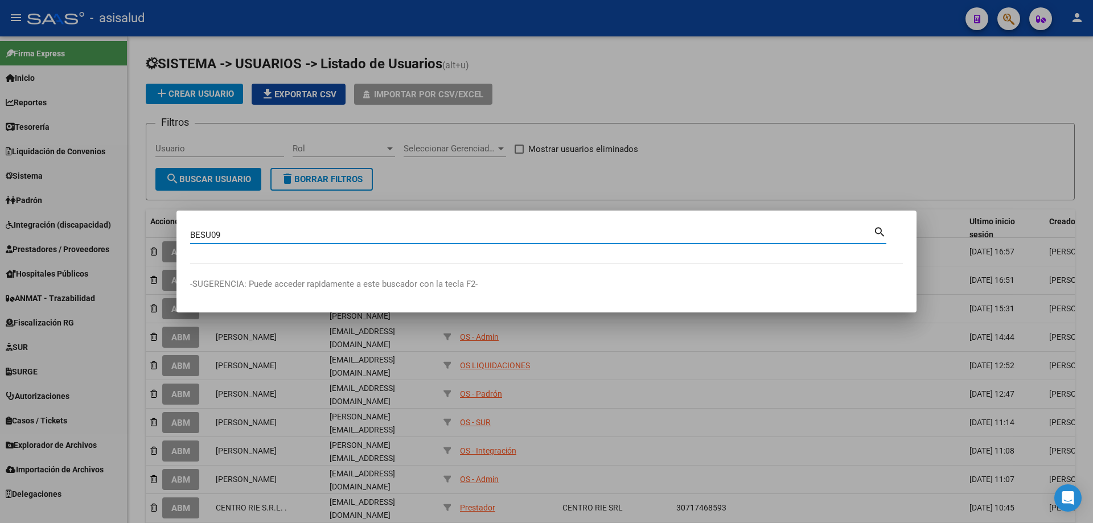
type input "BESU09"
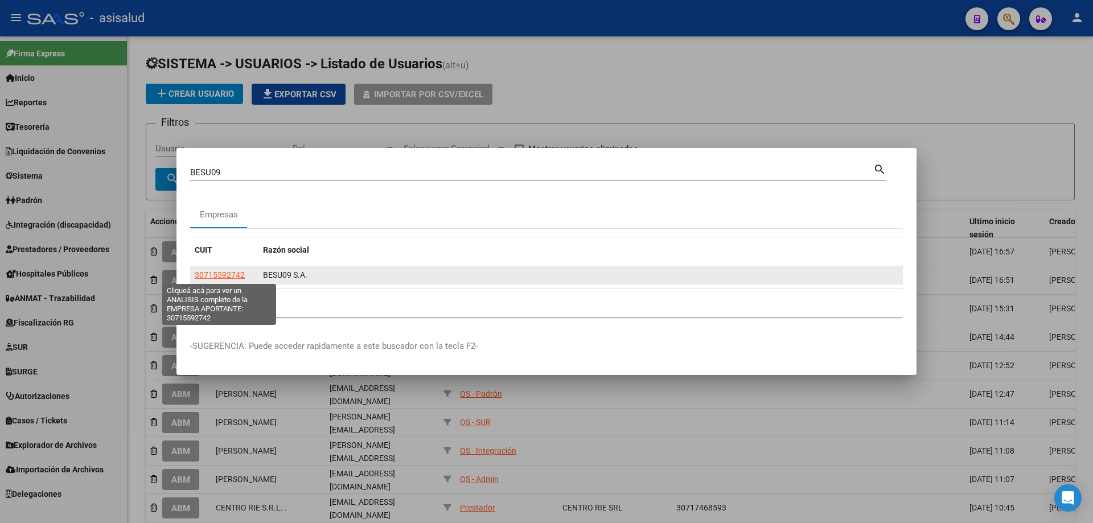
click at [235, 273] on span "30715592742" at bounding box center [220, 274] width 50 height 9
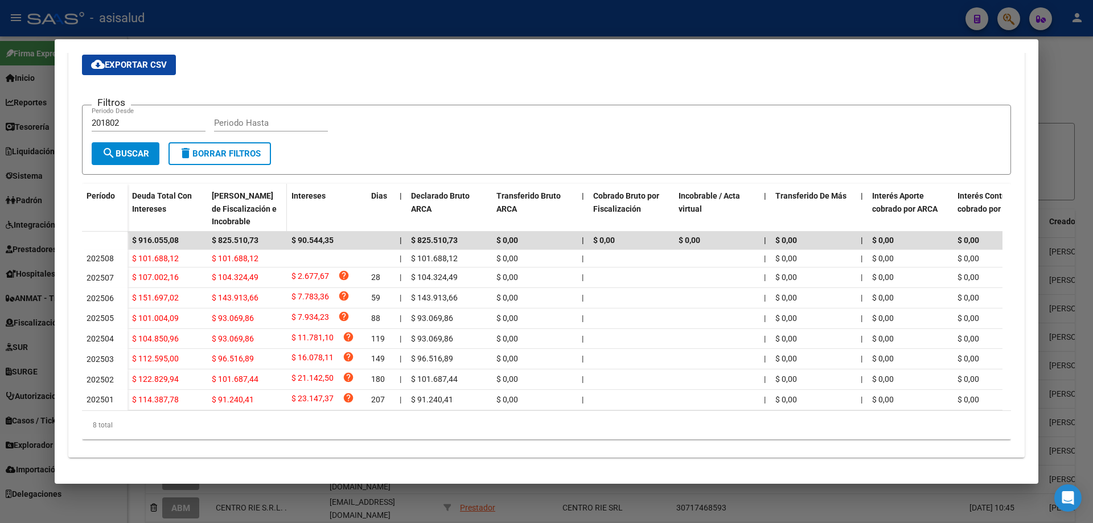
scroll to position [94, 0]
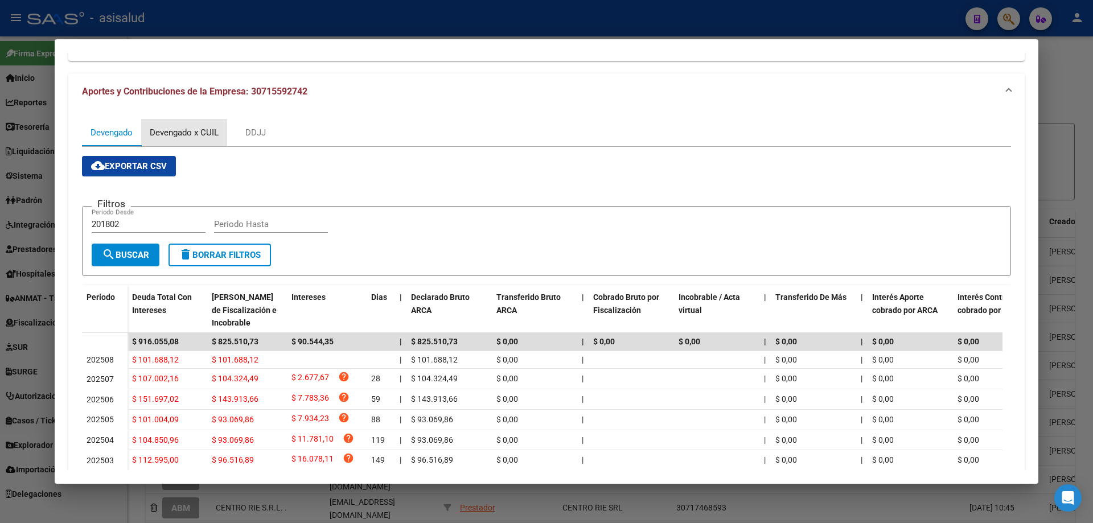
click at [203, 130] on div "Devengado x CUIL" at bounding box center [184, 132] width 69 height 13
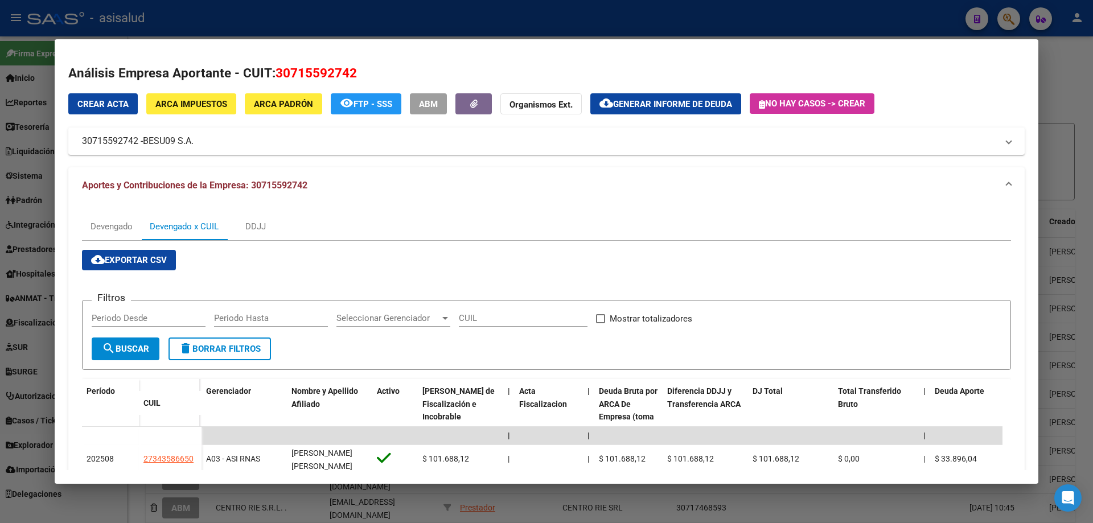
scroll to position [114, 0]
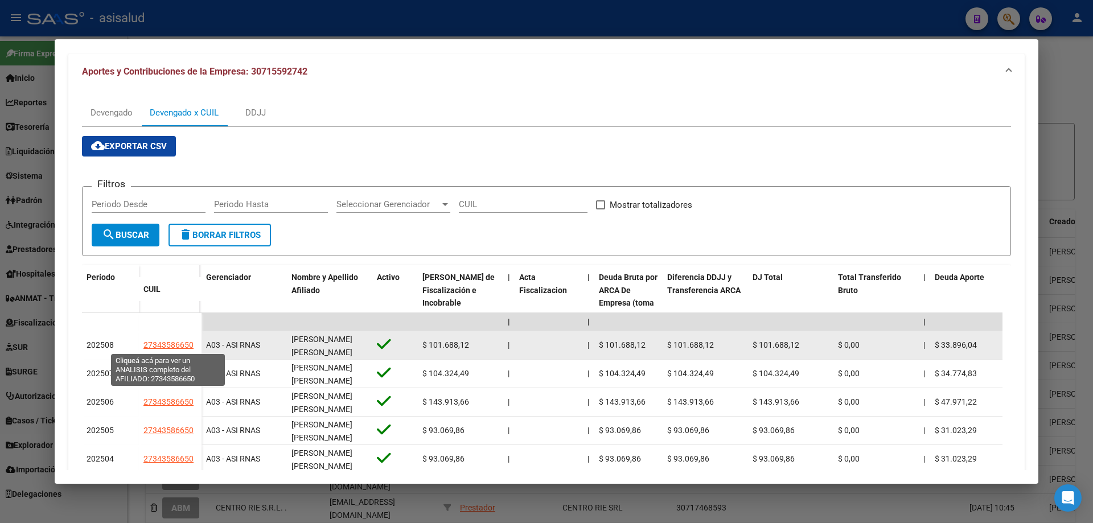
click at [169, 343] on span "27343586650" at bounding box center [168, 344] width 50 height 9
type textarea "27343586650"
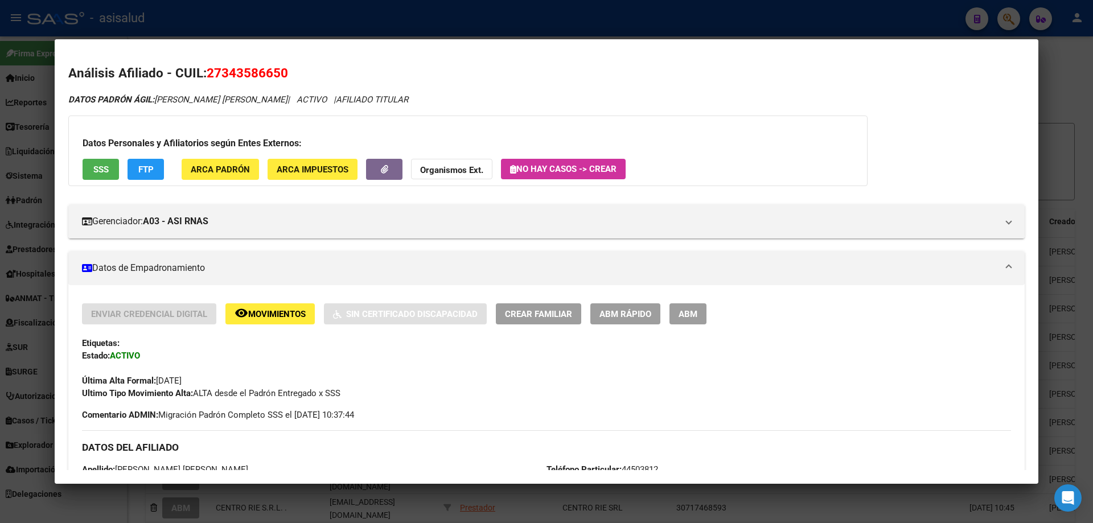
drag, startPoint x: 221, startPoint y: 71, endPoint x: 279, endPoint y: 73, distance: 58.1
click at [279, 73] on span "27343586650" at bounding box center [247, 72] width 81 height 15
copy span "34358665"
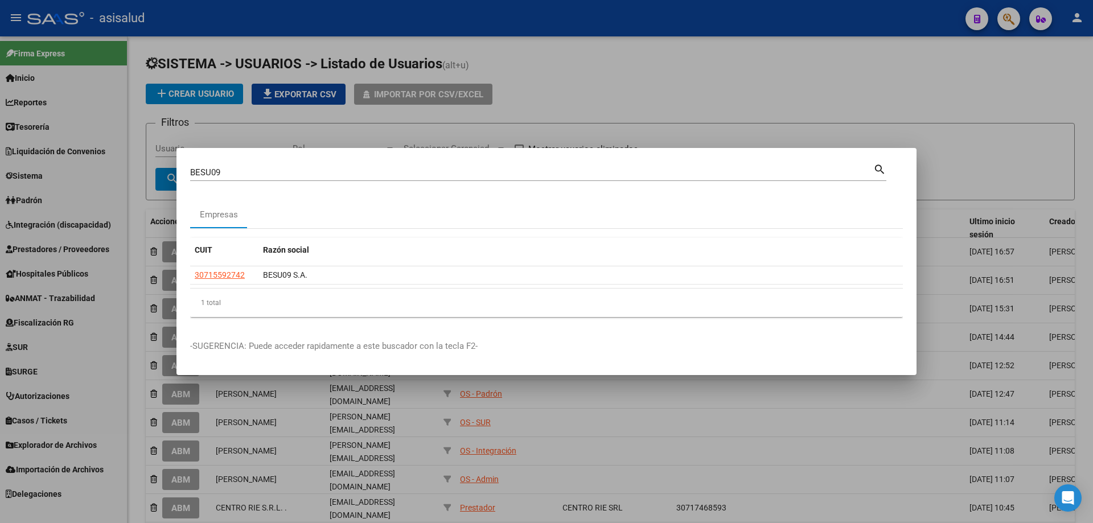
click at [43, 322] on div at bounding box center [546, 261] width 1093 height 523
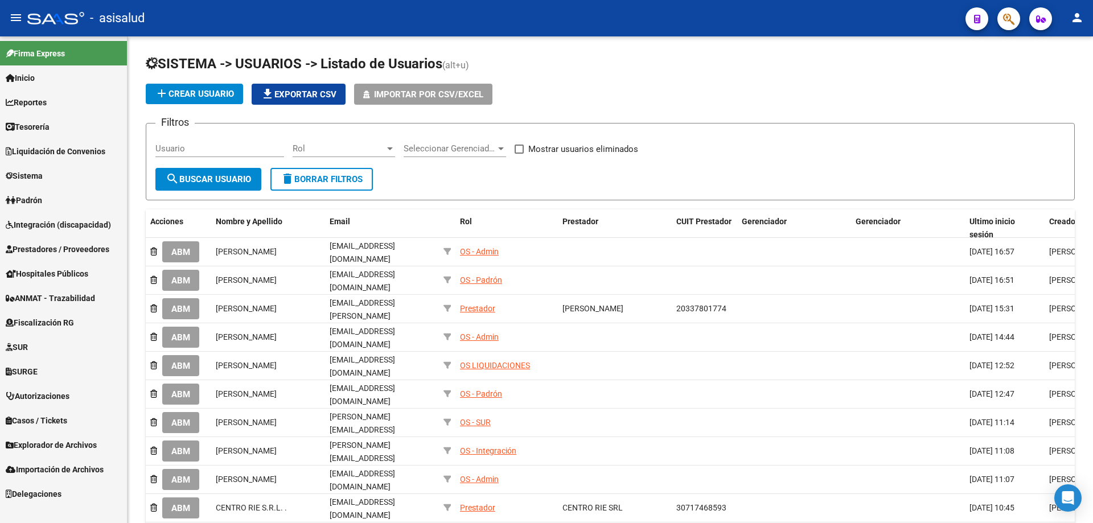
click at [43, 322] on span "Fiscalización RG" at bounding box center [40, 323] width 68 height 13
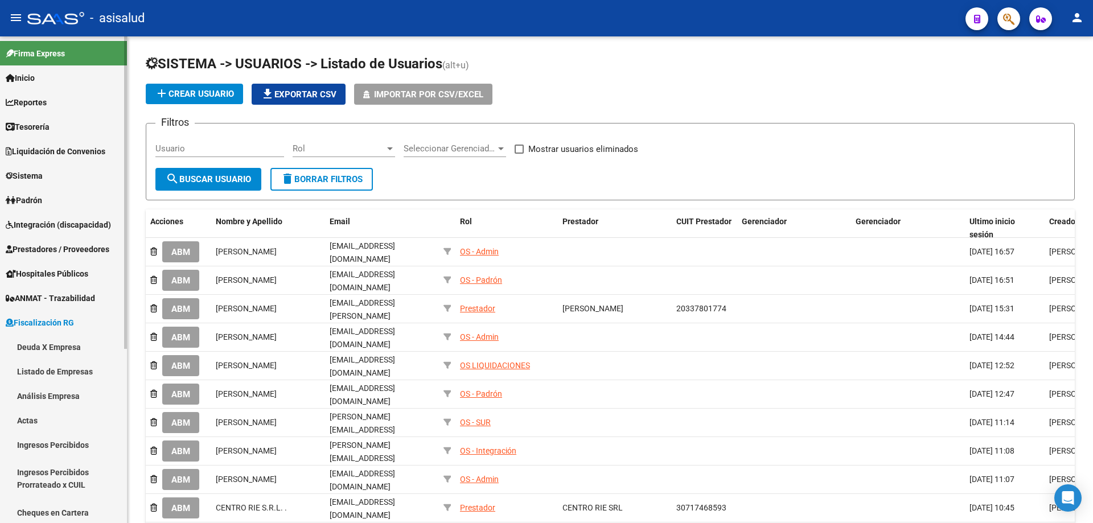
click at [73, 340] on link "Deuda X Empresa" at bounding box center [63, 347] width 127 height 24
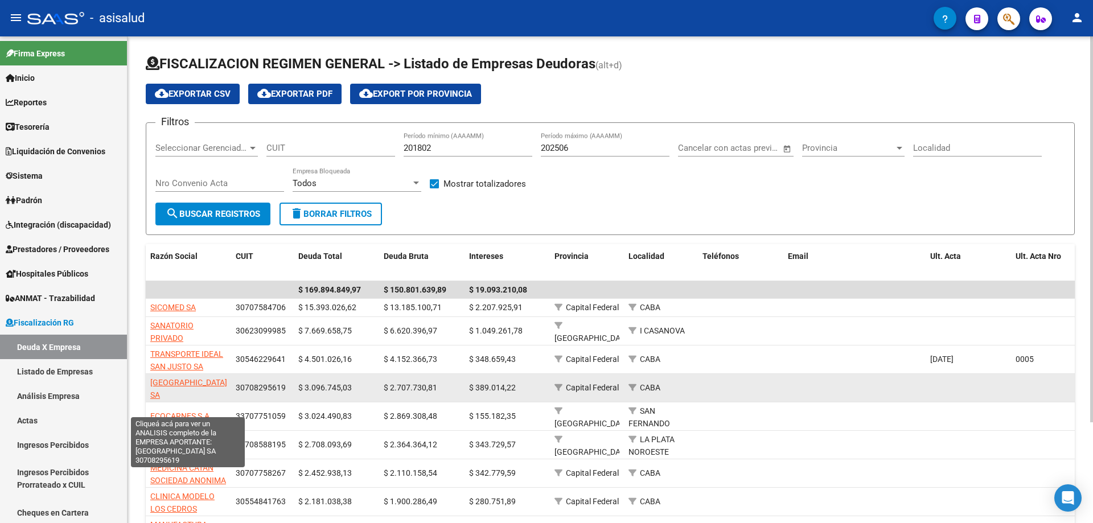
click at [191, 393] on span "INSTITUTO SUPERIOR PALOMAR DE CASEROS SA" at bounding box center [188, 389] width 77 height 22
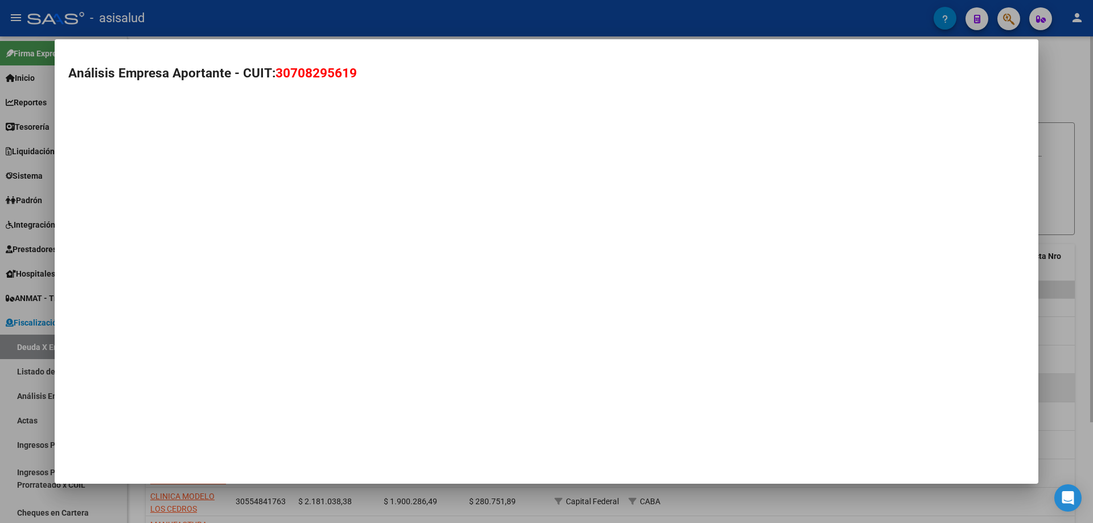
type textarea "30708295619"
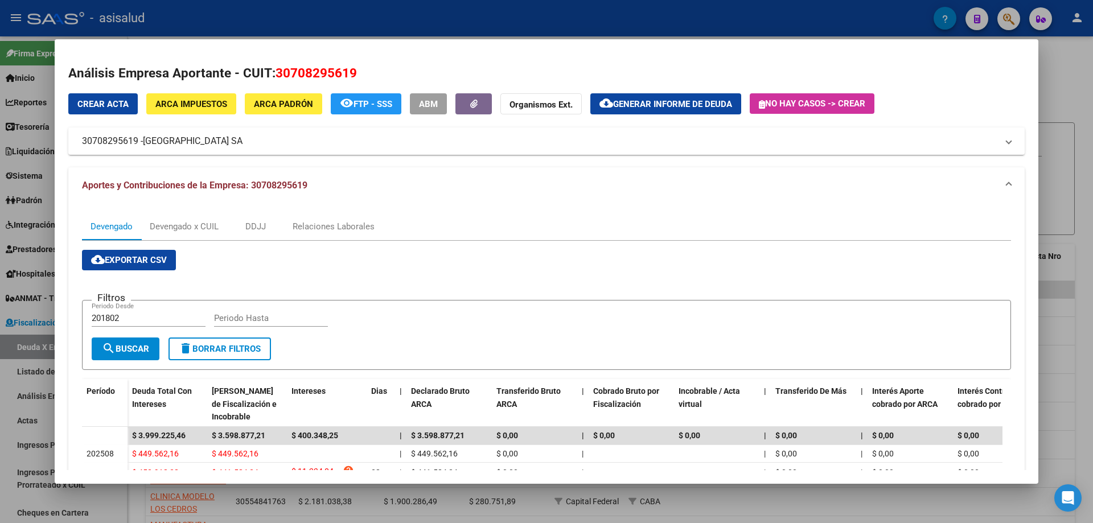
drag, startPoint x: 278, startPoint y: 72, endPoint x: 377, endPoint y: 72, distance: 98.5
click at [377, 72] on h2 "Análisis Empresa Aportante - CUIT: 30708295619" at bounding box center [546, 73] width 956 height 19
copy span "30708295619"
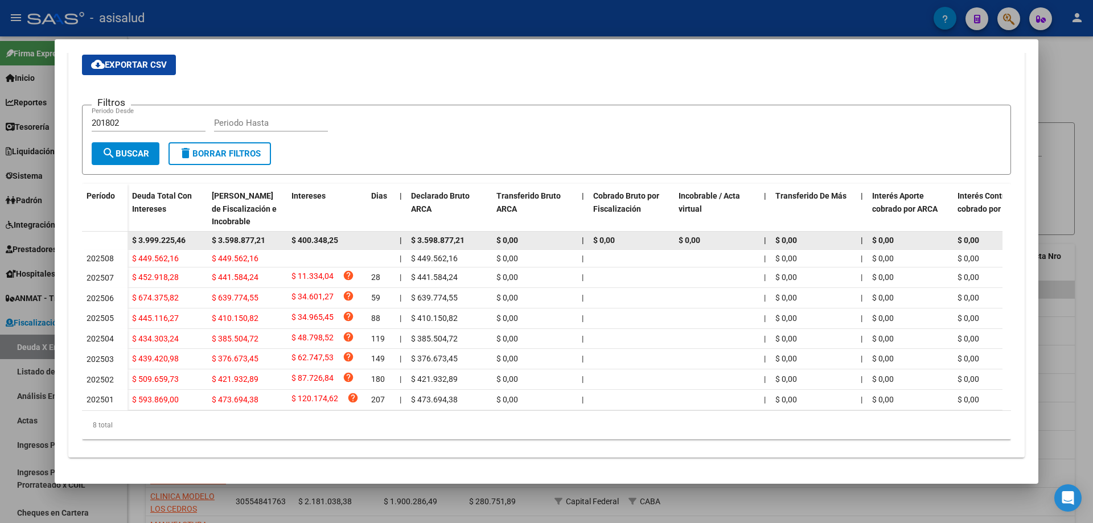
scroll to position [37, 0]
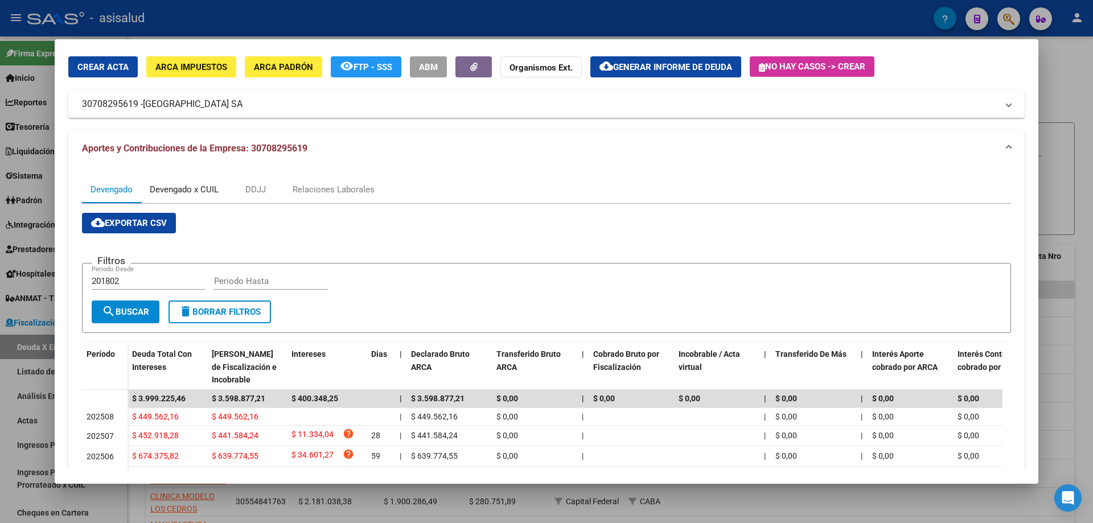
click at [211, 186] on div "Devengado x CUIL" at bounding box center [184, 189] width 69 height 13
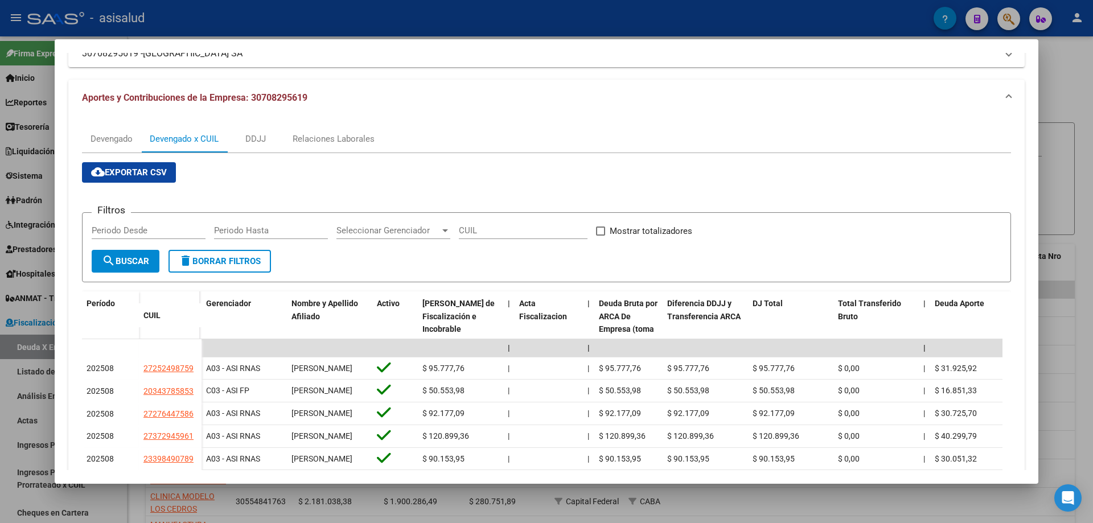
scroll to position [145, 0]
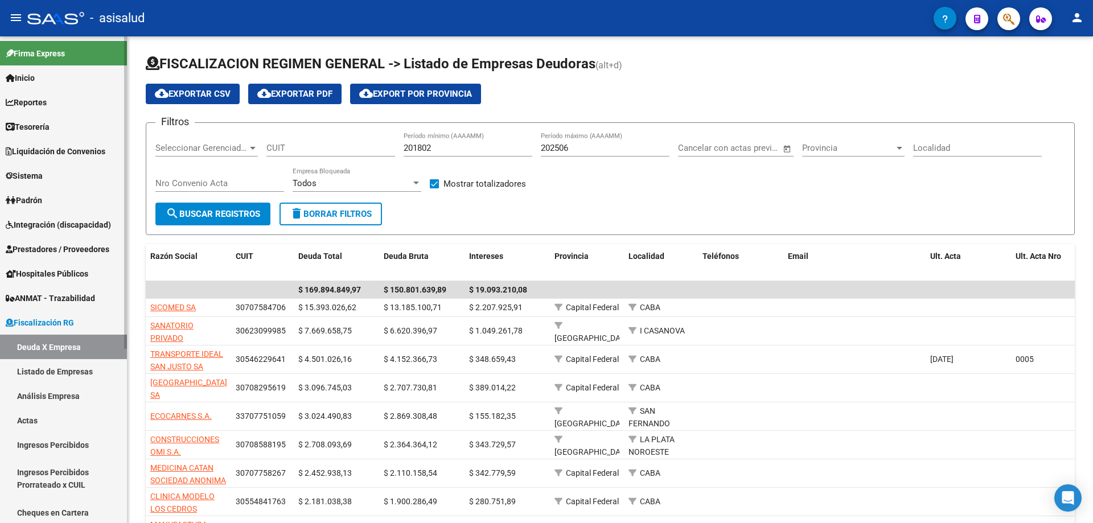
click at [74, 319] on span "Fiscalización RG" at bounding box center [40, 323] width 68 height 13
